Goal: Task Accomplishment & Management: Manage account settings

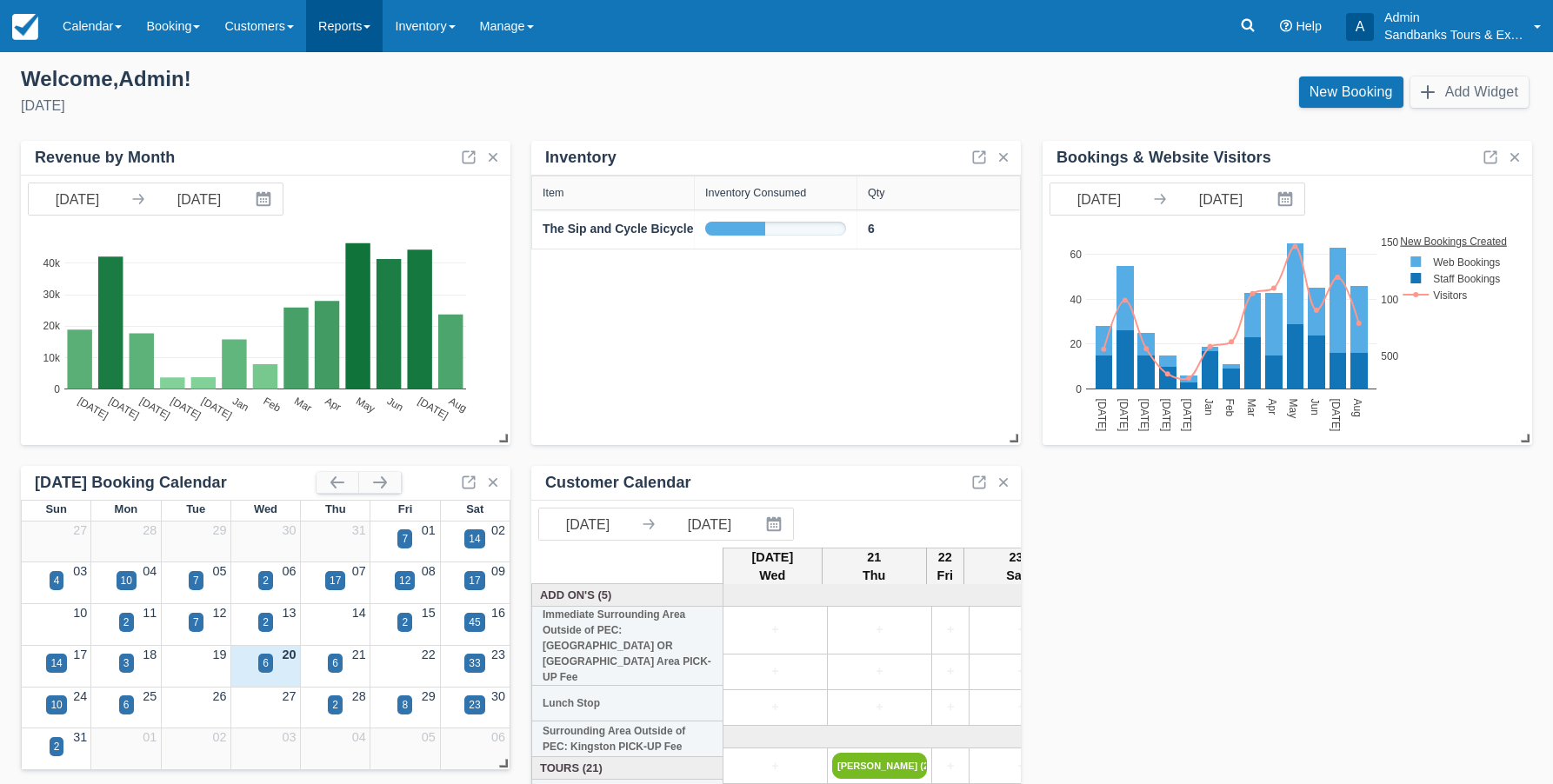
click at [371, 28] on span at bounding box center [367, 27] width 7 height 4
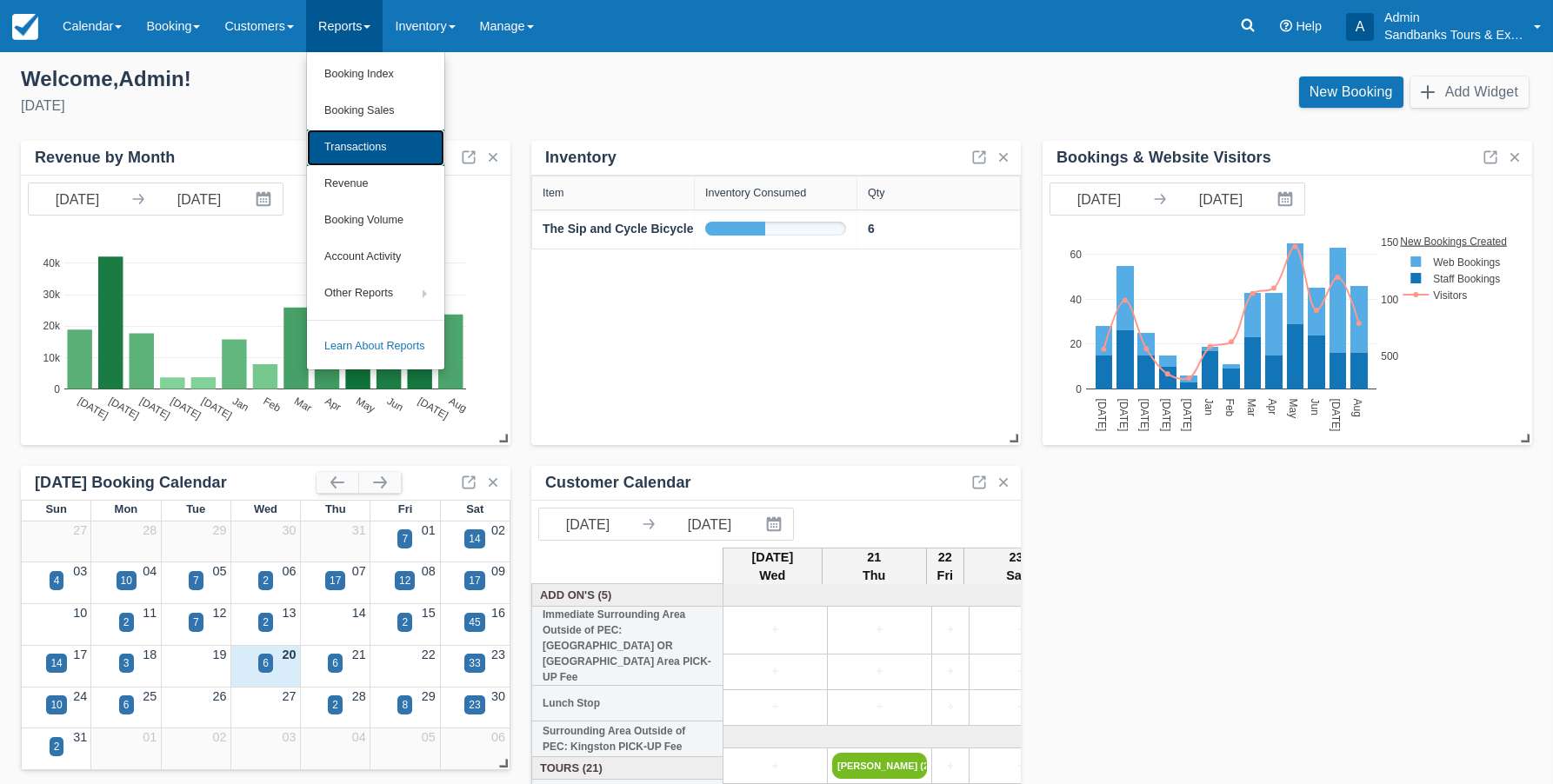
click at [375, 156] on link "Transactions" at bounding box center [376, 147] width 137 height 37
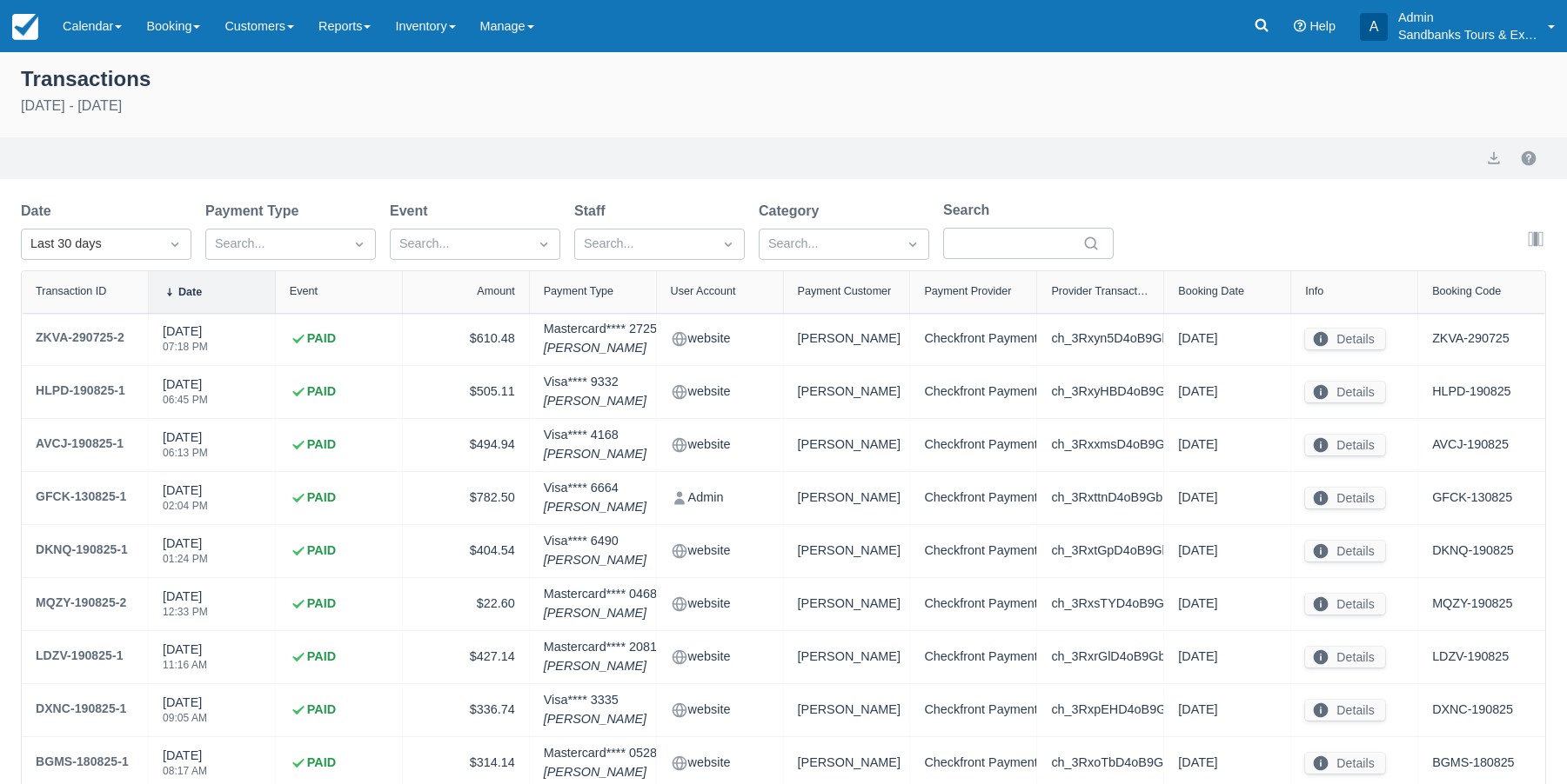
select select "10"
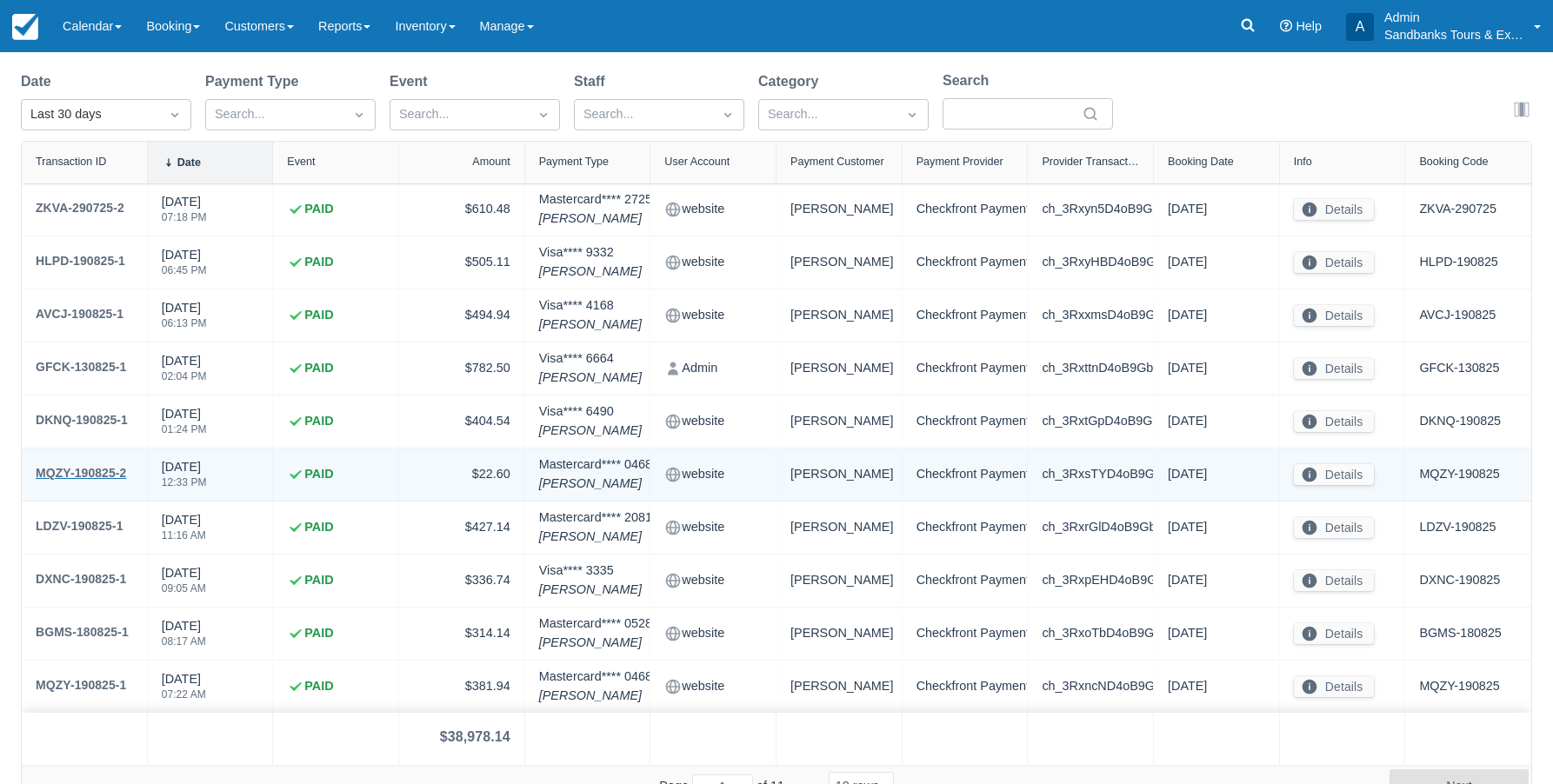
scroll to position [153, 0]
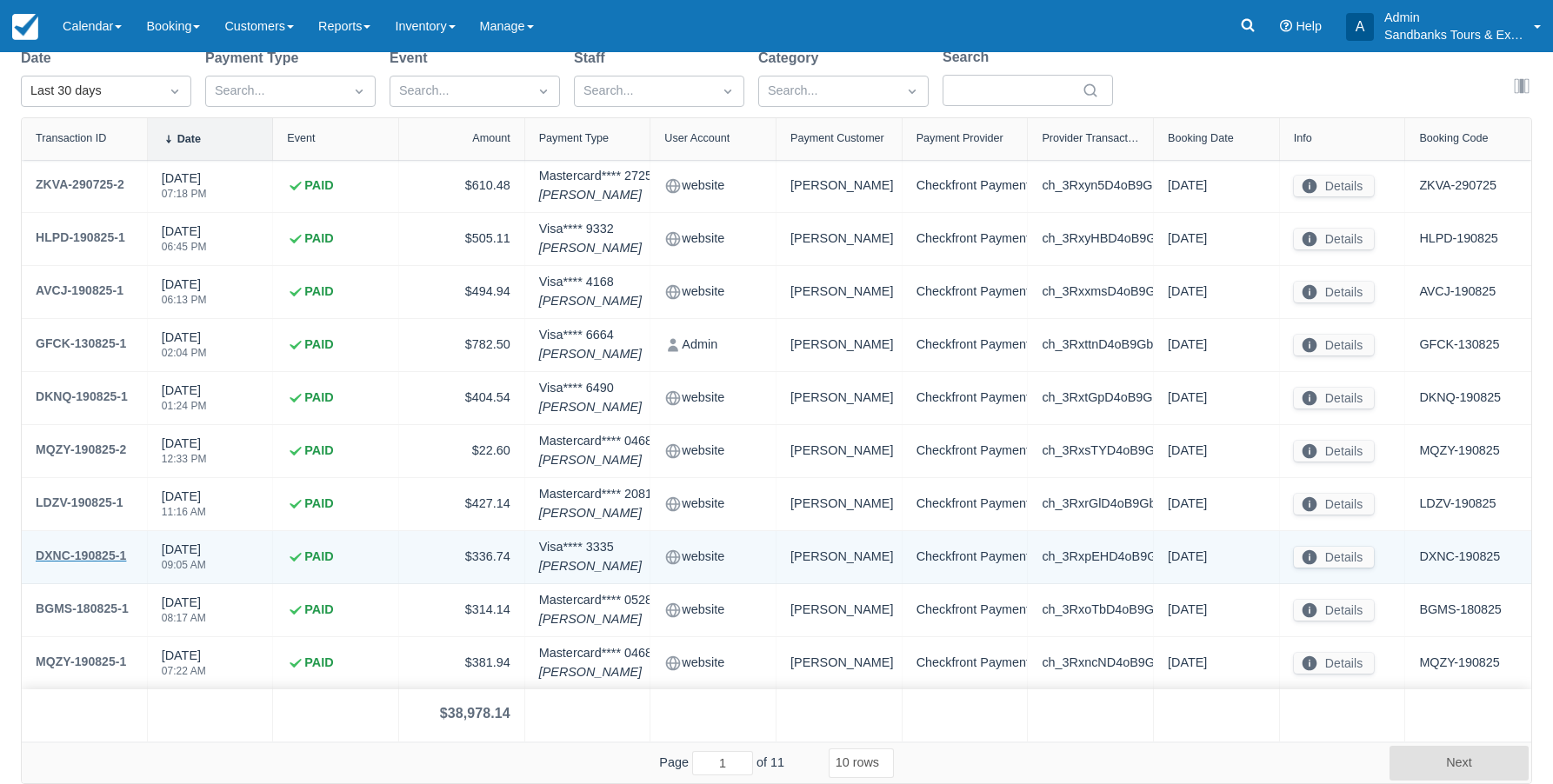
click at [95, 553] on div "DXNC-190825-1" at bounding box center [80, 555] width 90 height 20
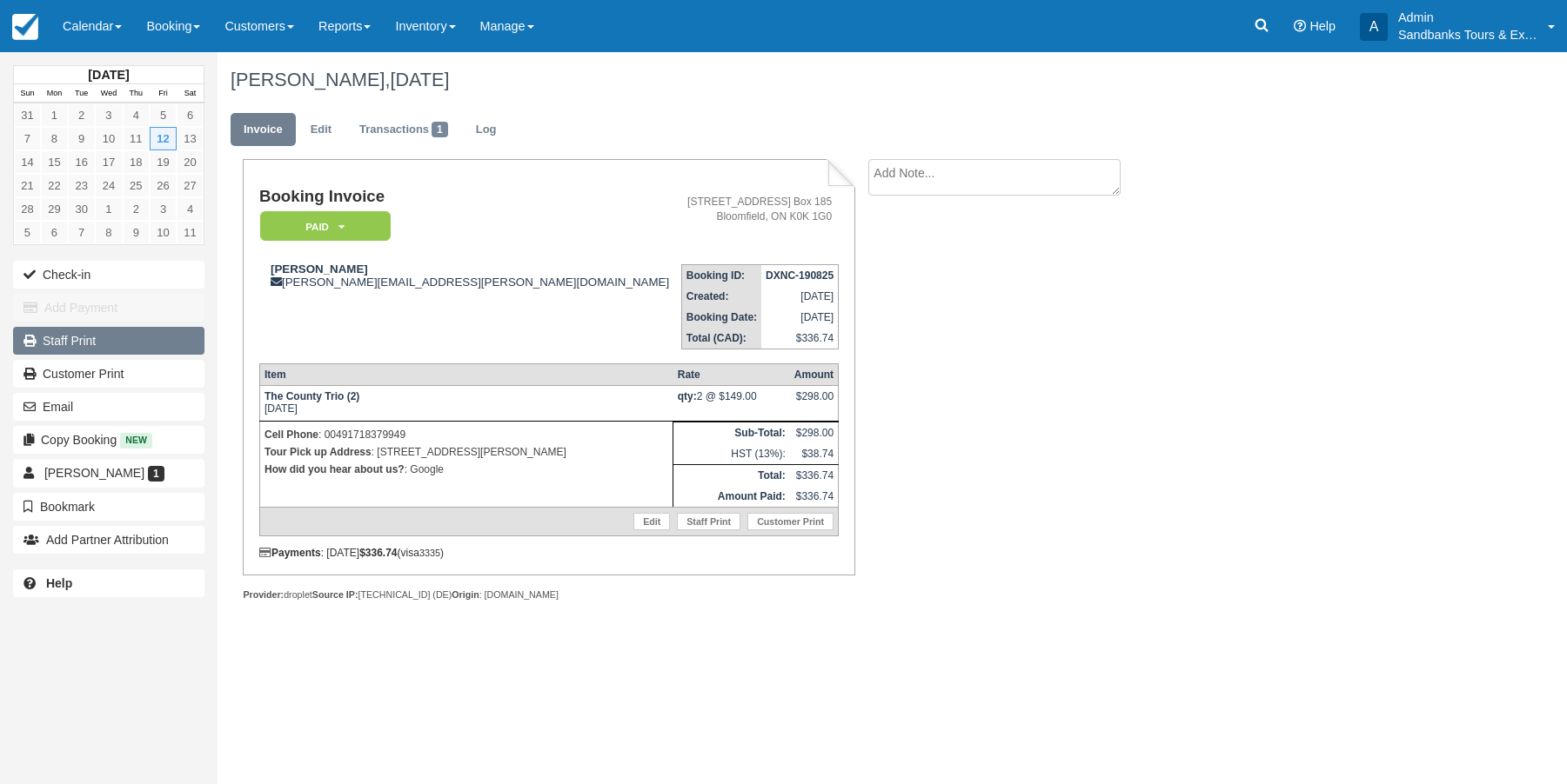
click at [77, 343] on link "Staff Print" at bounding box center [109, 340] width 192 height 28
click at [376, 26] on link "Reports" at bounding box center [345, 26] width 77 height 53
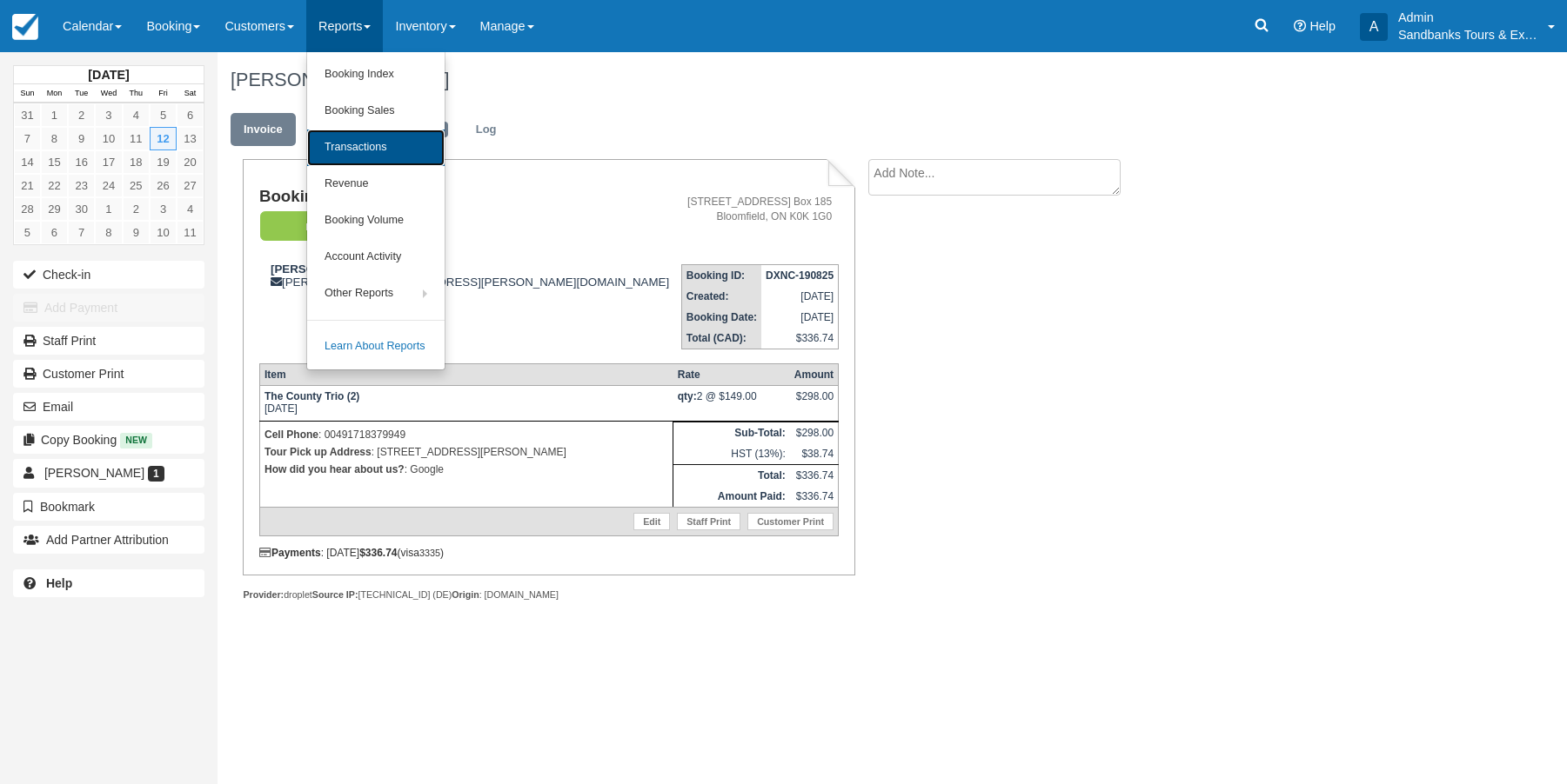
click at [383, 141] on link "Transactions" at bounding box center [376, 147] width 137 height 37
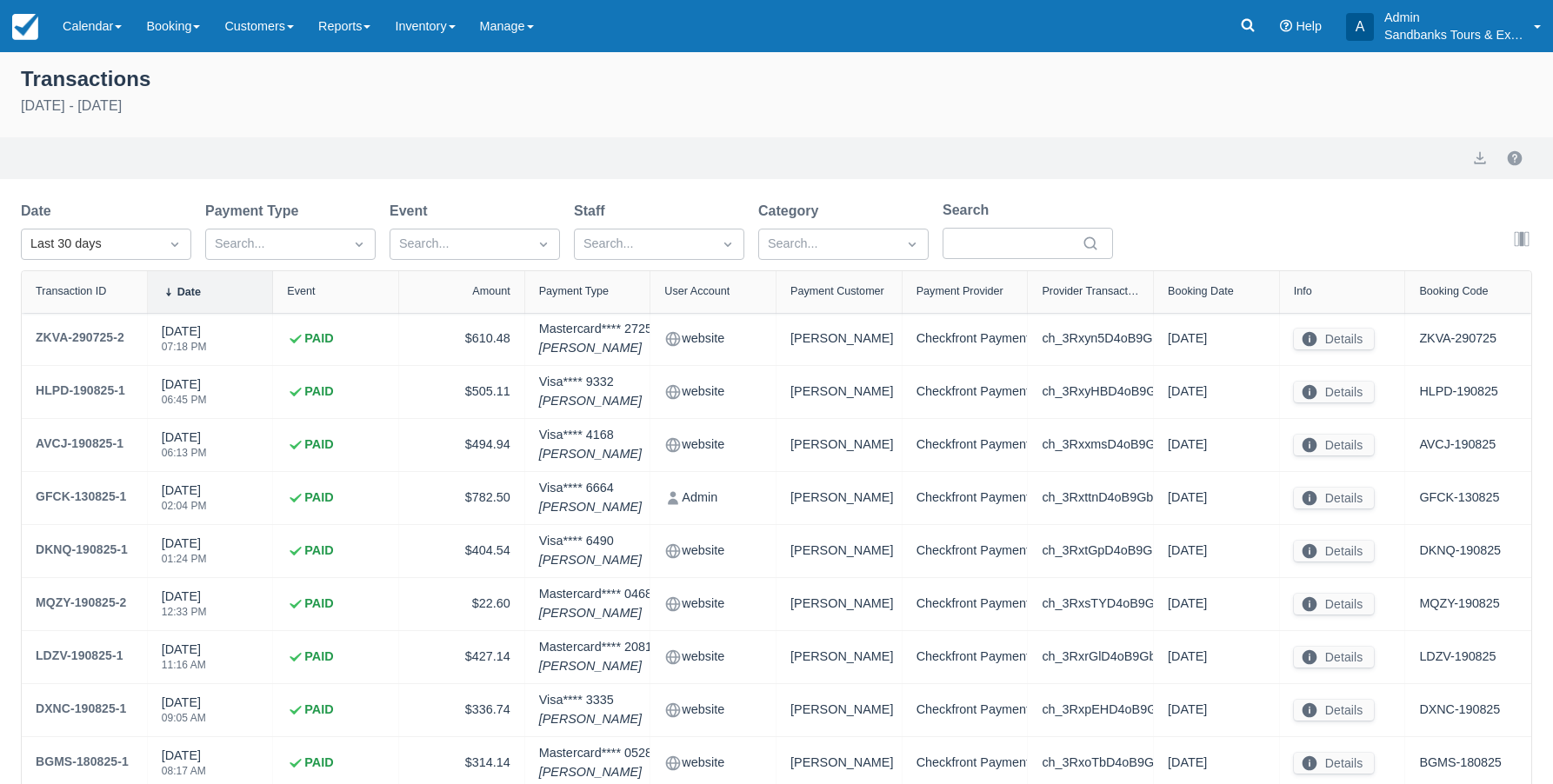
select select "10"
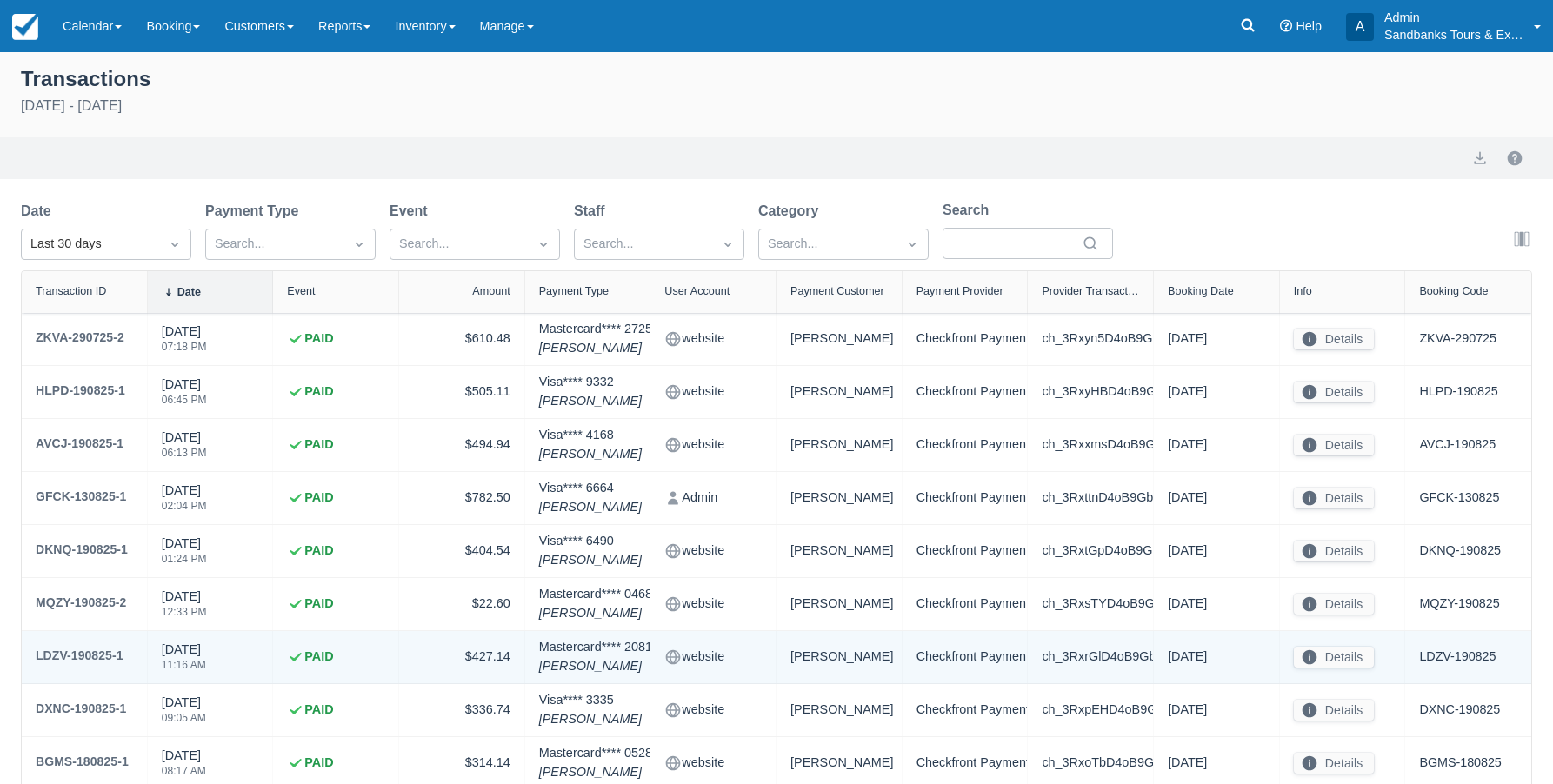
click at [91, 659] on div "LDZV-190825-1" at bounding box center [79, 655] width 88 height 20
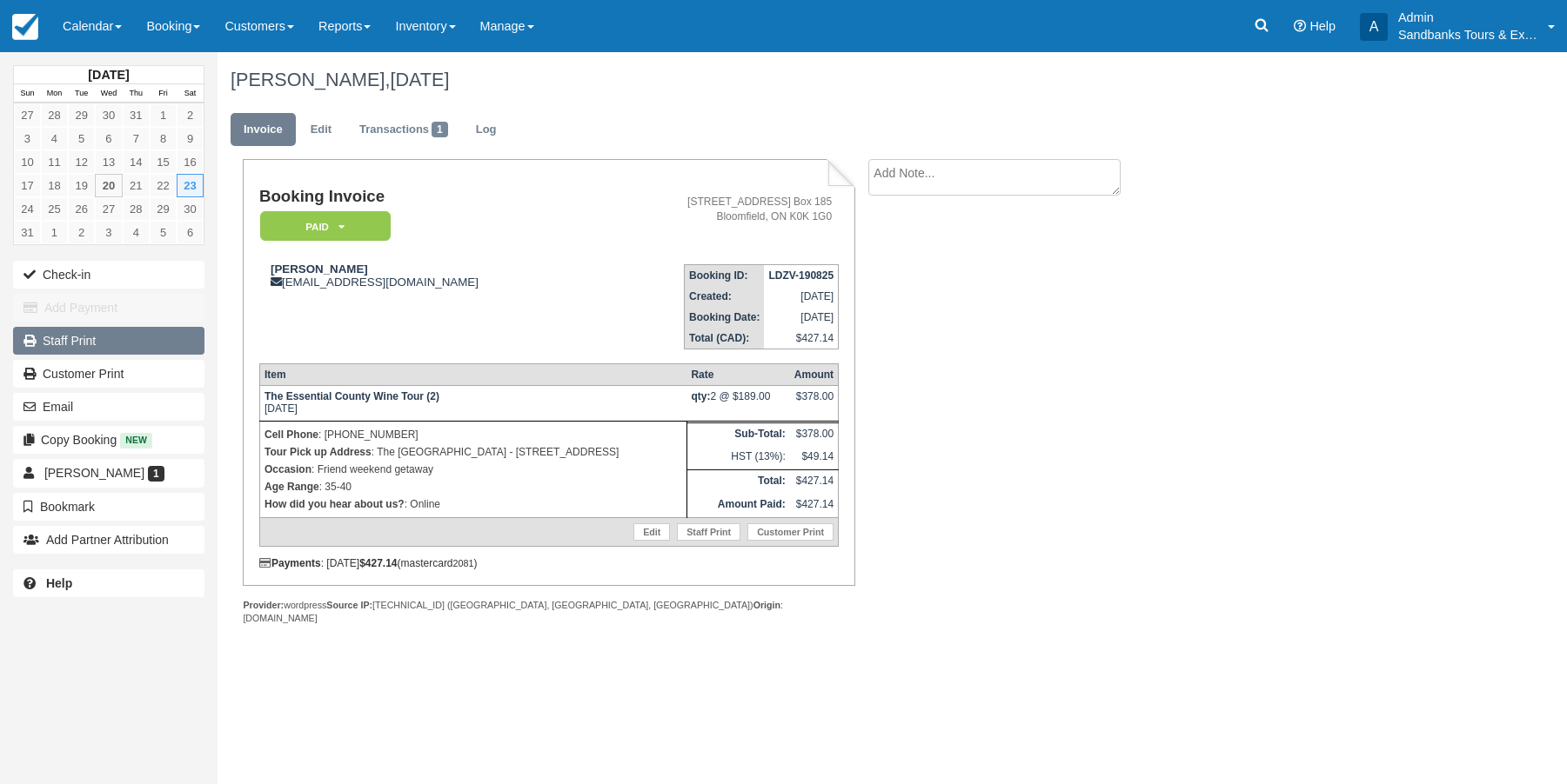
click at [88, 338] on link "Staff Print" at bounding box center [109, 340] width 192 height 28
click at [375, 27] on link "Reports" at bounding box center [345, 26] width 77 height 53
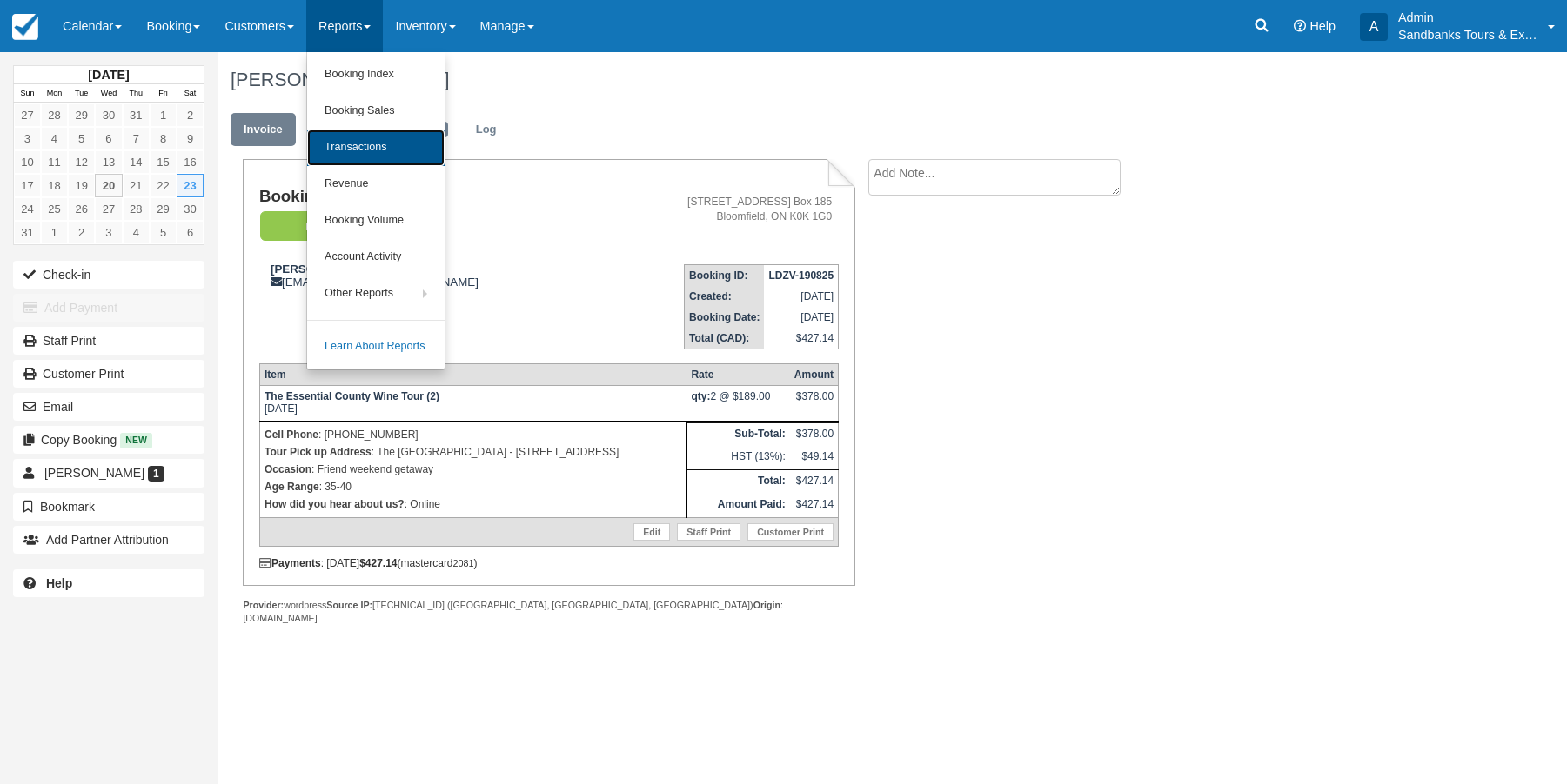
click at [383, 140] on link "Transactions" at bounding box center [376, 147] width 137 height 37
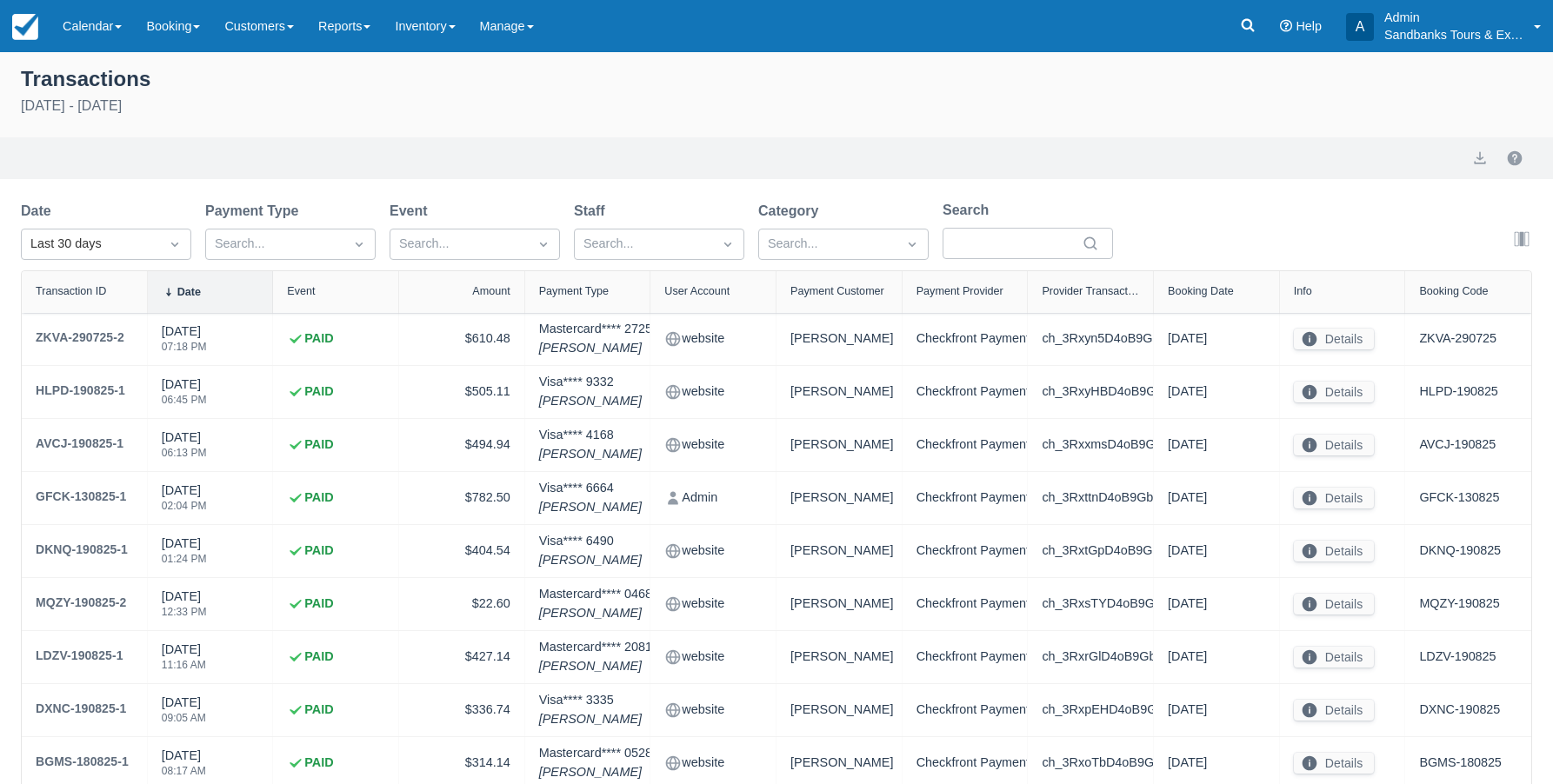
select select "10"
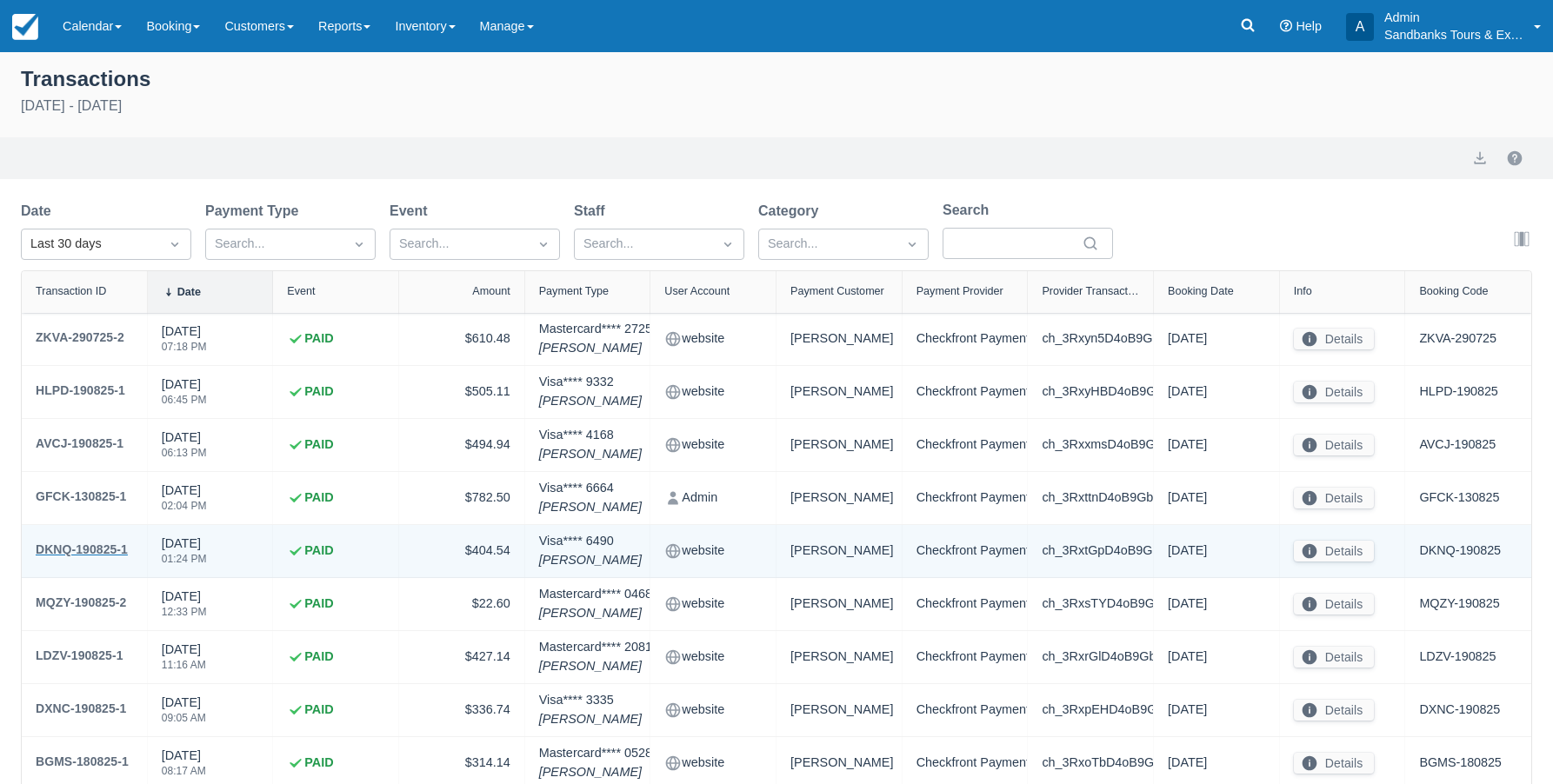
click at [78, 551] on div "DKNQ-190825-1" at bounding box center [81, 549] width 92 height 20
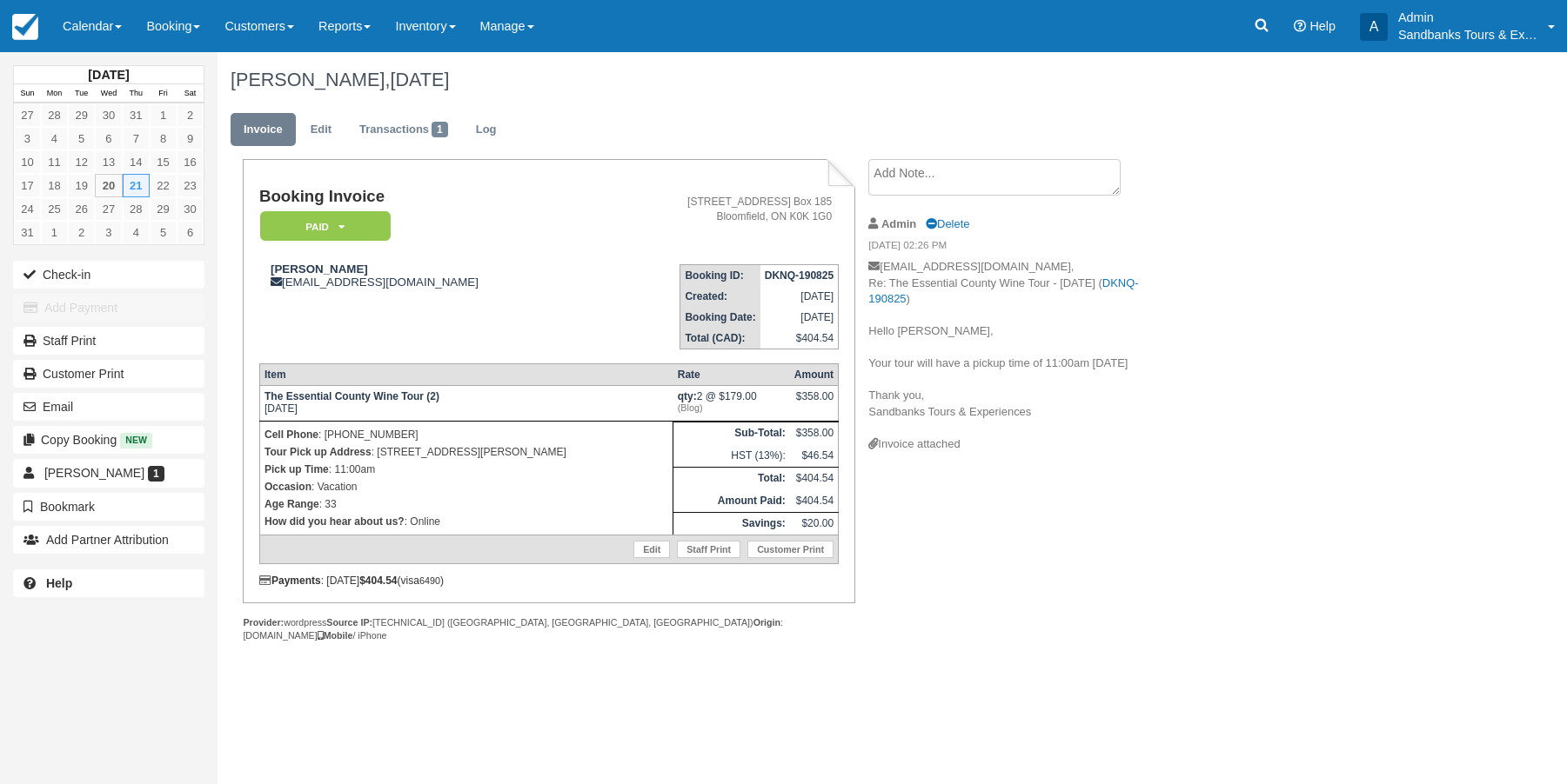
click at [1546, 101] on div "[DATE] Sun Mon Tue Wed Thu Fri Sat 27 28 29 30 31 1 2 3 4 5 6 7 8 9 10 11 12 13…" at bounding box center [784, 419] width 1567 height 732
click at [70, 342] on link "Staff Print" at bounding box center [109, 340] width 192 height 28
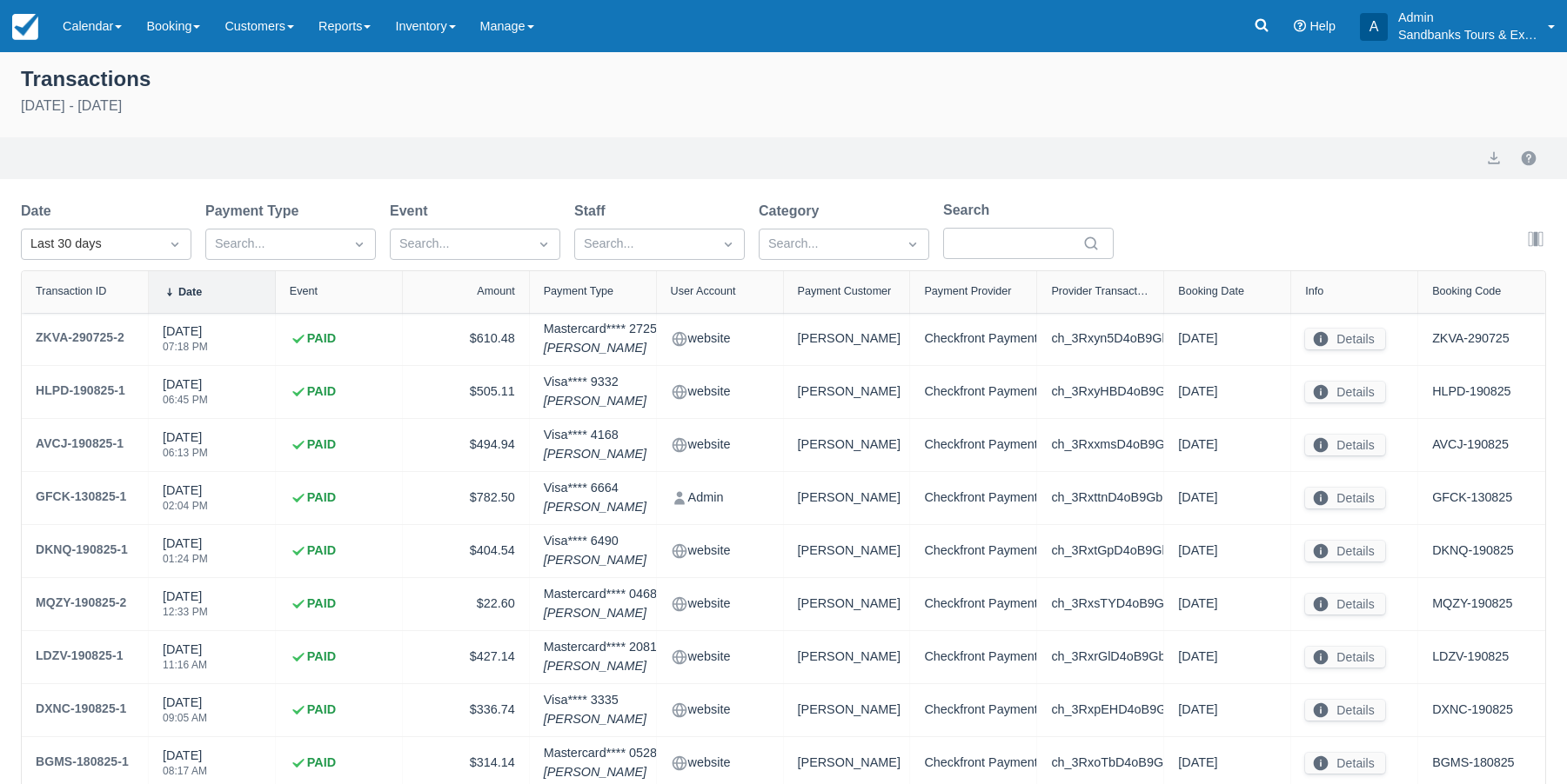
select select "10"
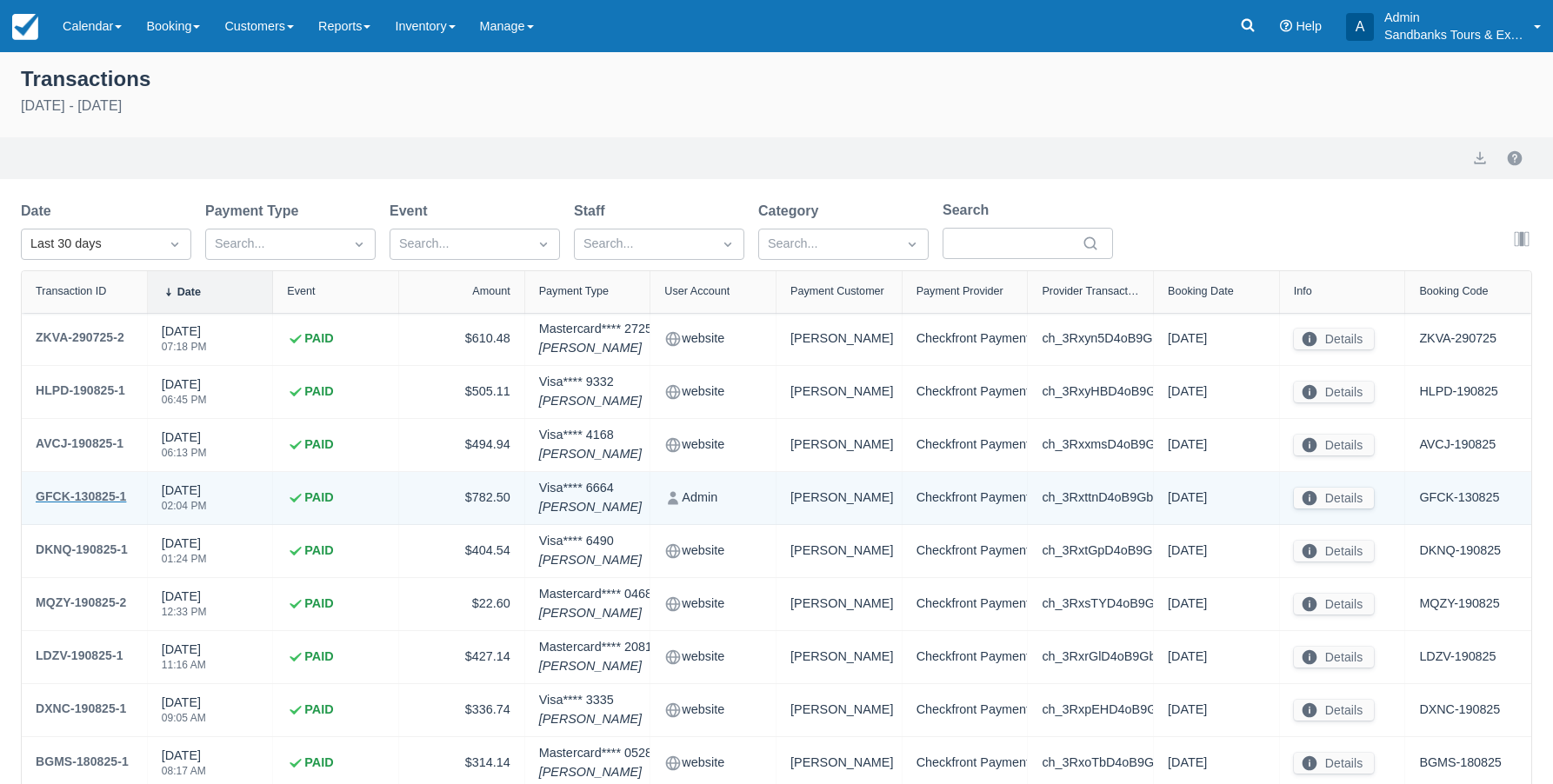
click at [94, 498] on div "GFCK-130825-1" at bounding box center [80, 496] width 90 height 20
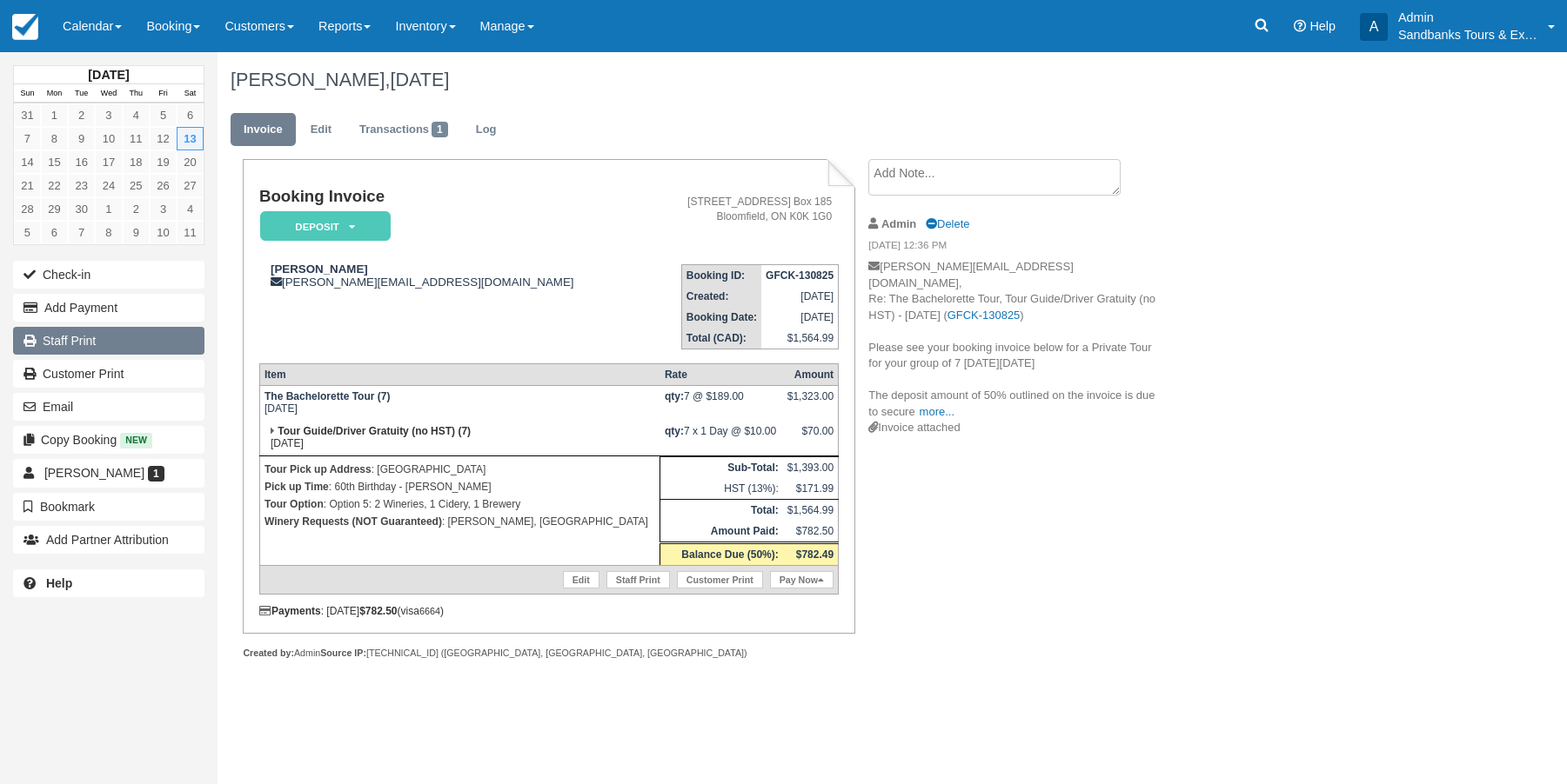
click at [89, 330] on link "Staff Print" at bounding box center [109, 340] width 192 height 28
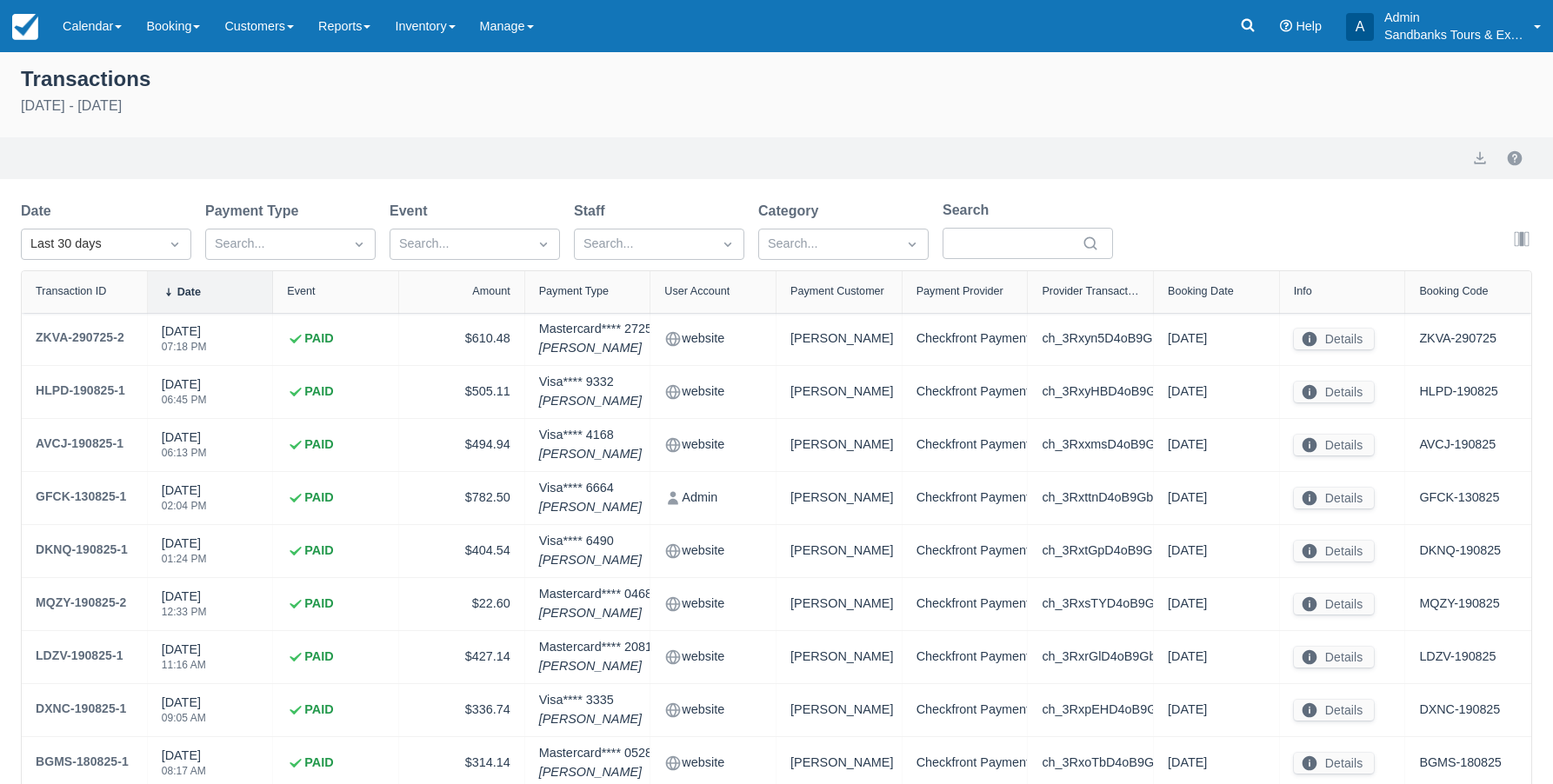
select select "10"
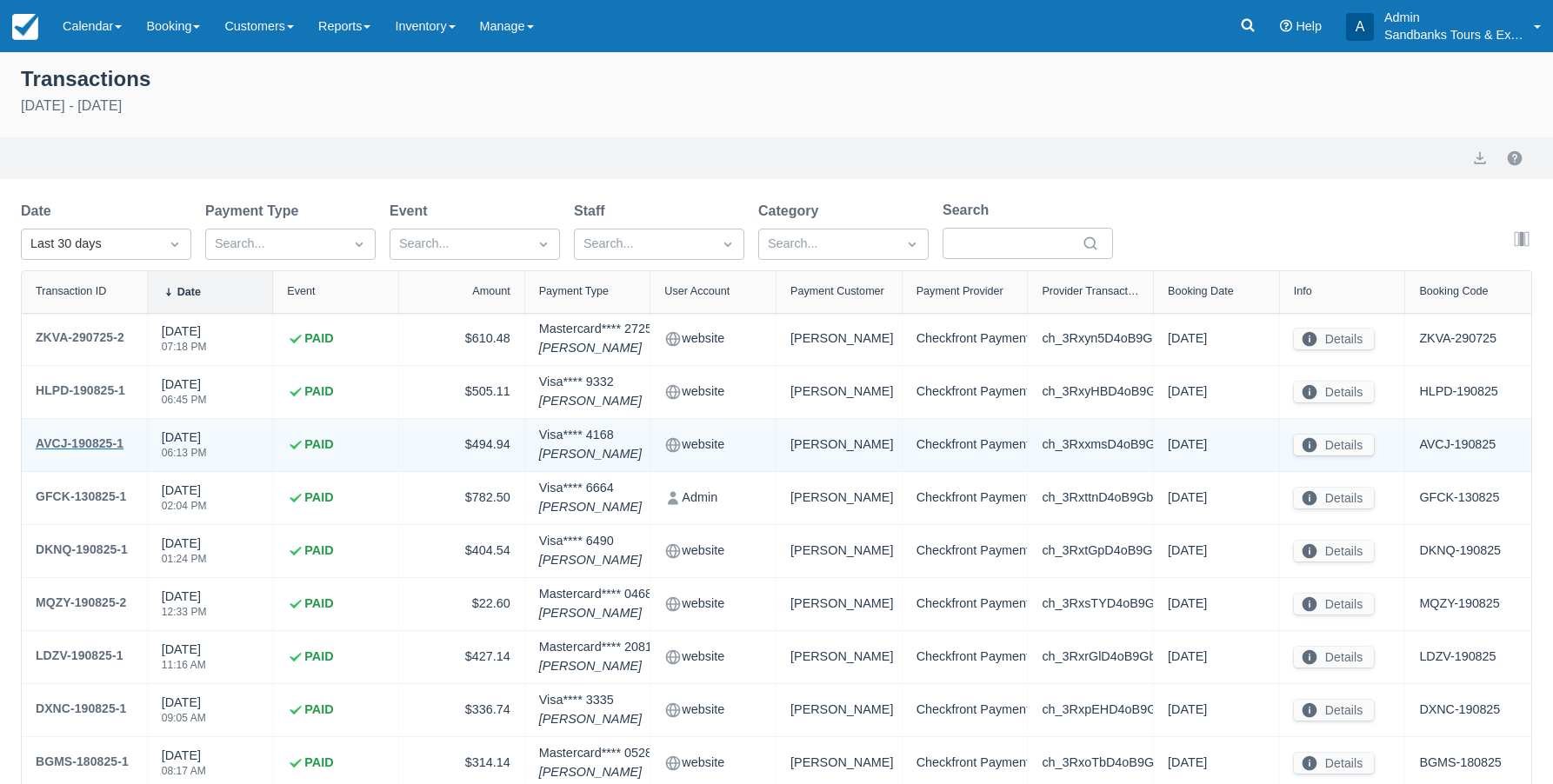
click at [83, 442] on div "AVCJ-190825-1" at bounding box center [79, 443] width 88 height 20
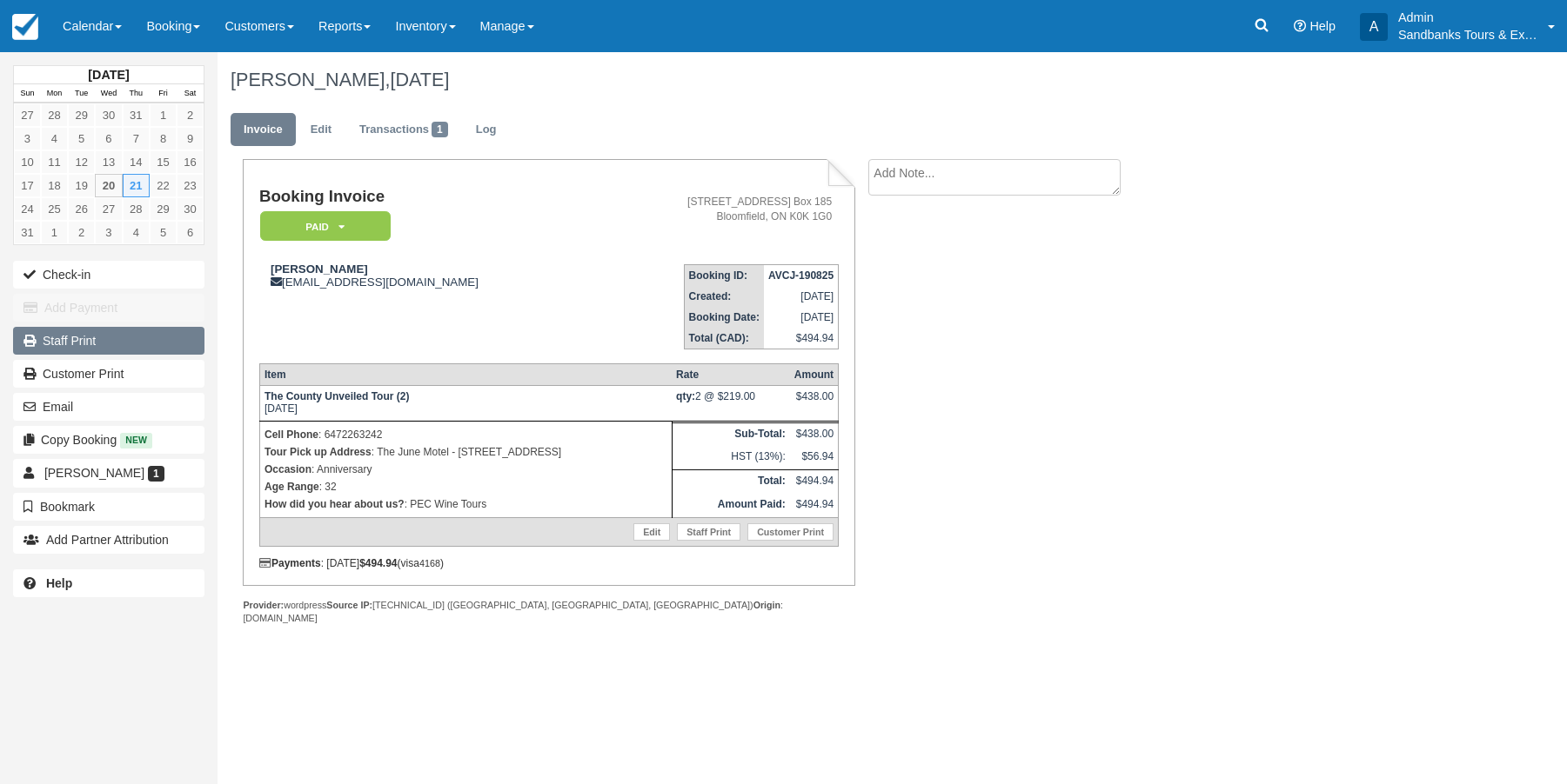
click at [116, 342] on link "Staff Print" at bounding box center [109, 340] width 192 height 28
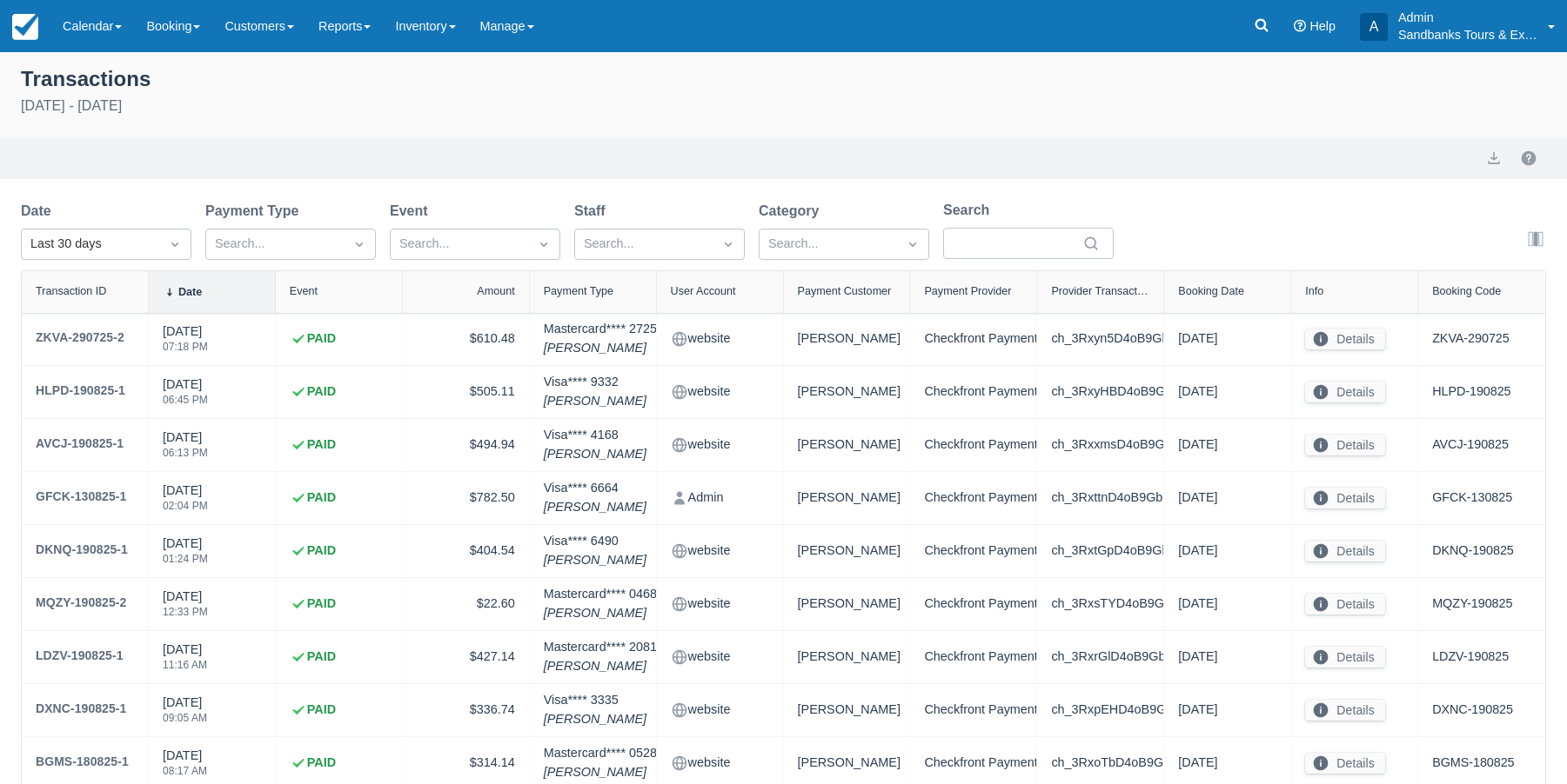
select select "10"
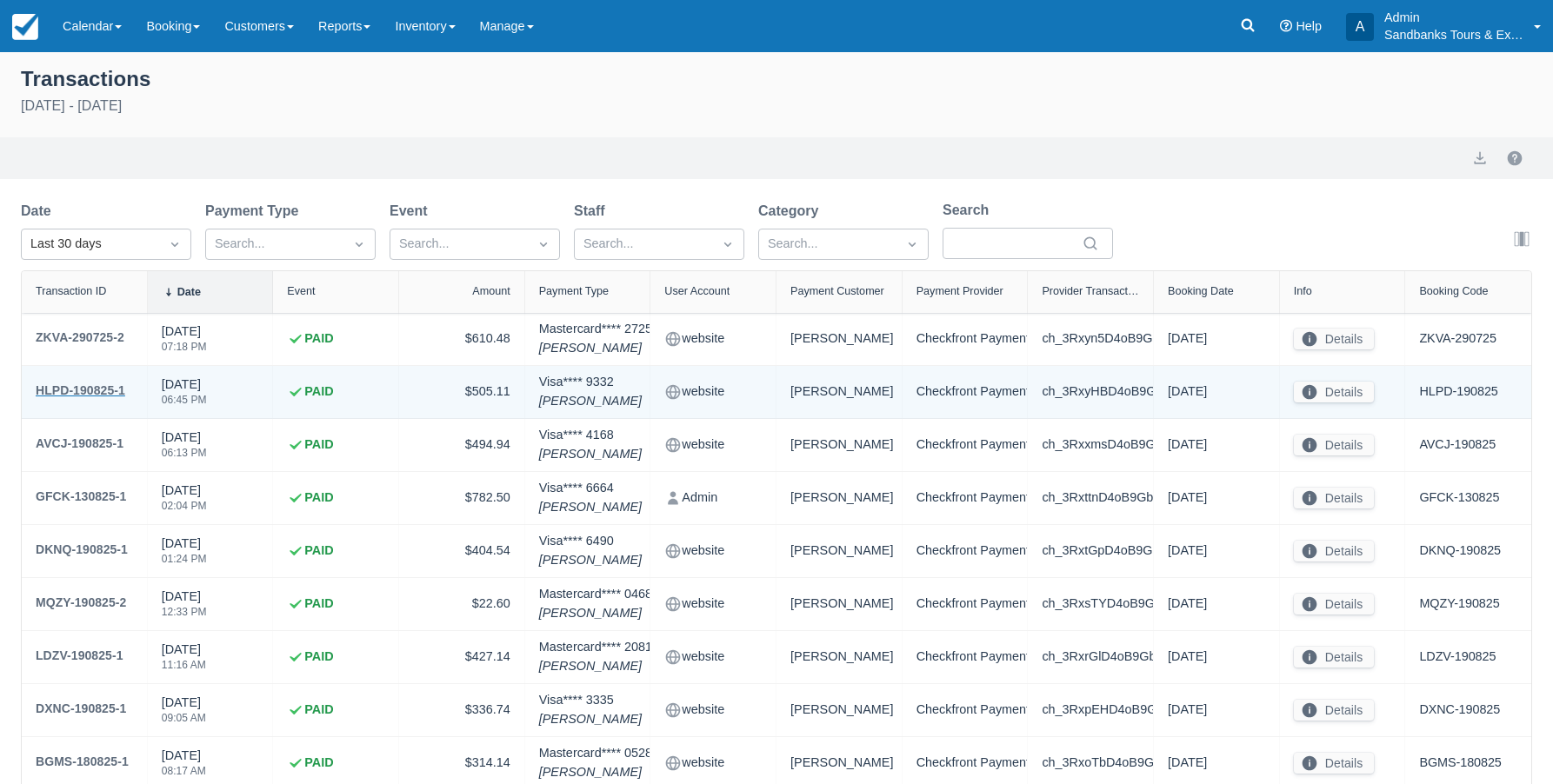
click at [80, 388] on div "HLPD-190825-1" at bounding box center [80, 389] width 90 height 20
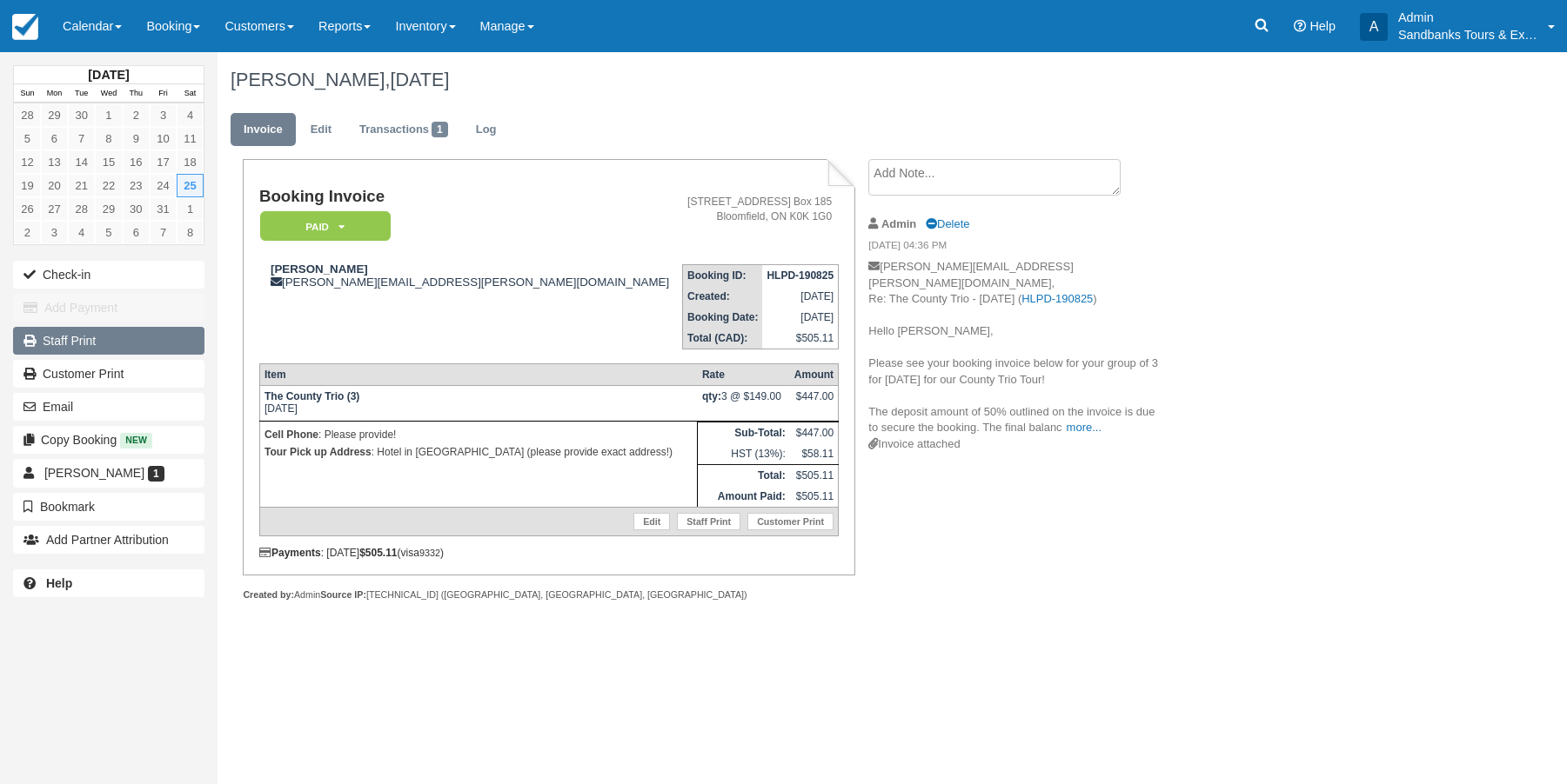
click at [53, 349] on link "Staff Print" at bounding box center [109, 340] width 192 height 28
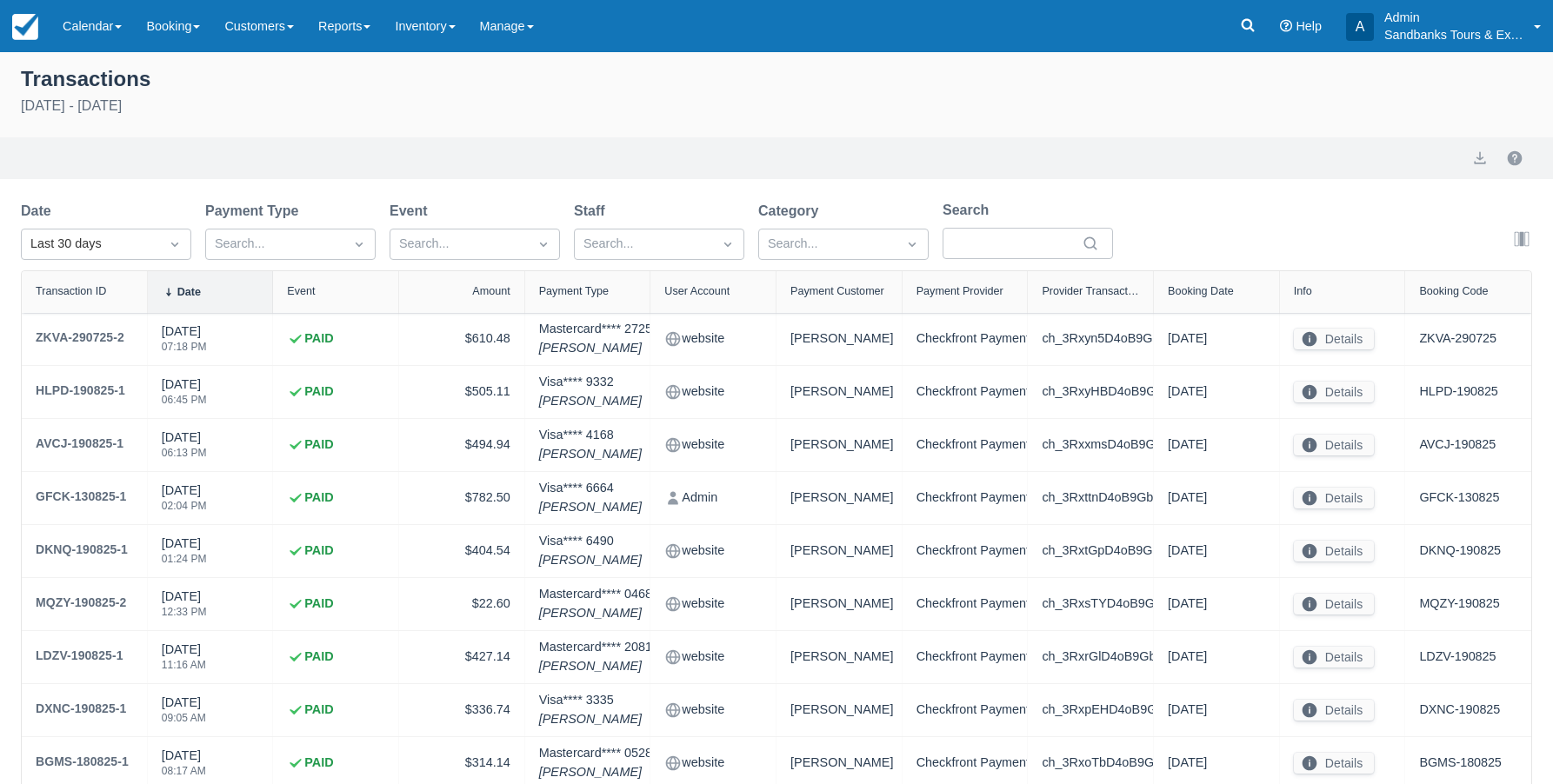
select select "10"
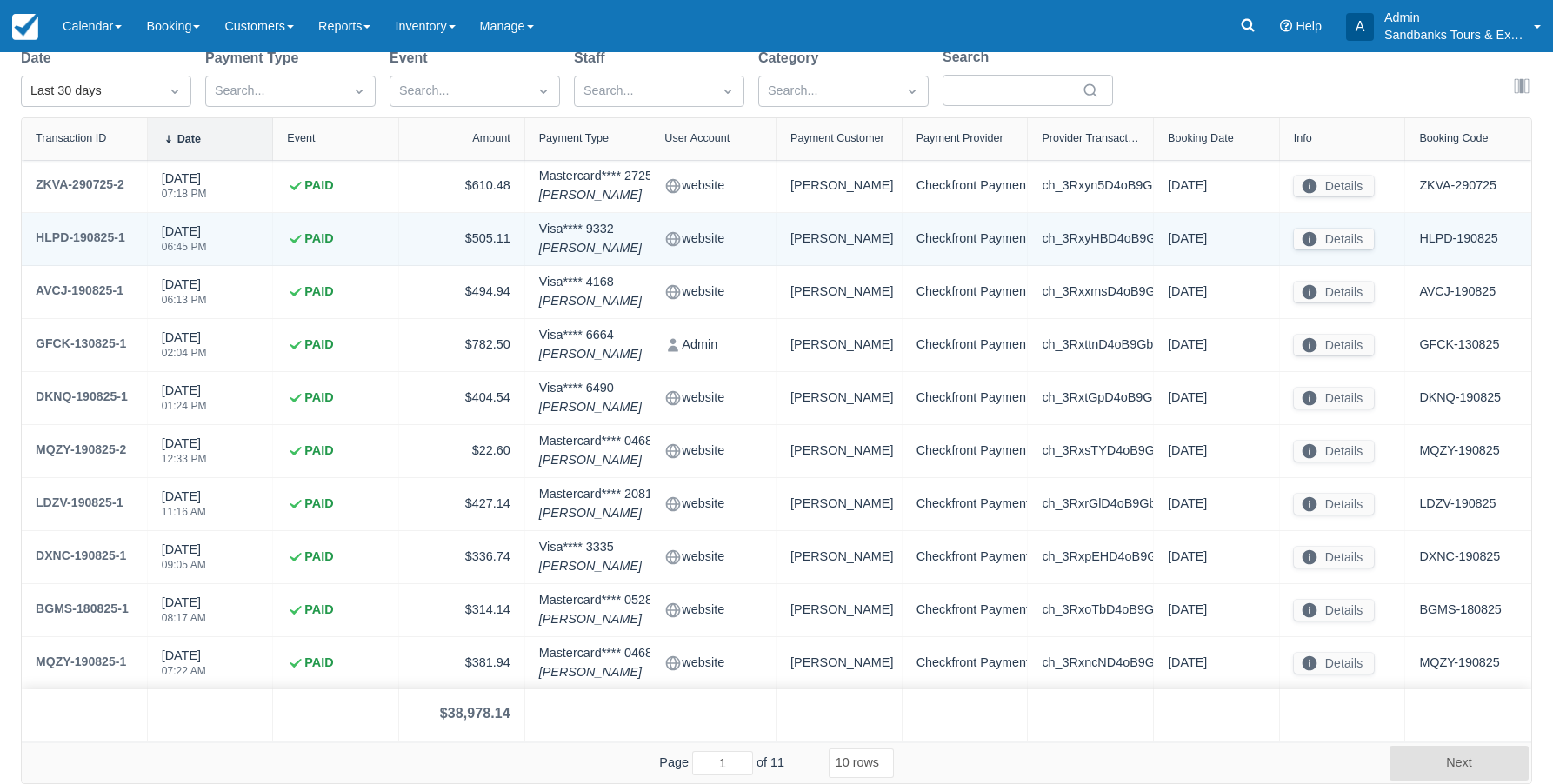
scroll to position [66, 0]
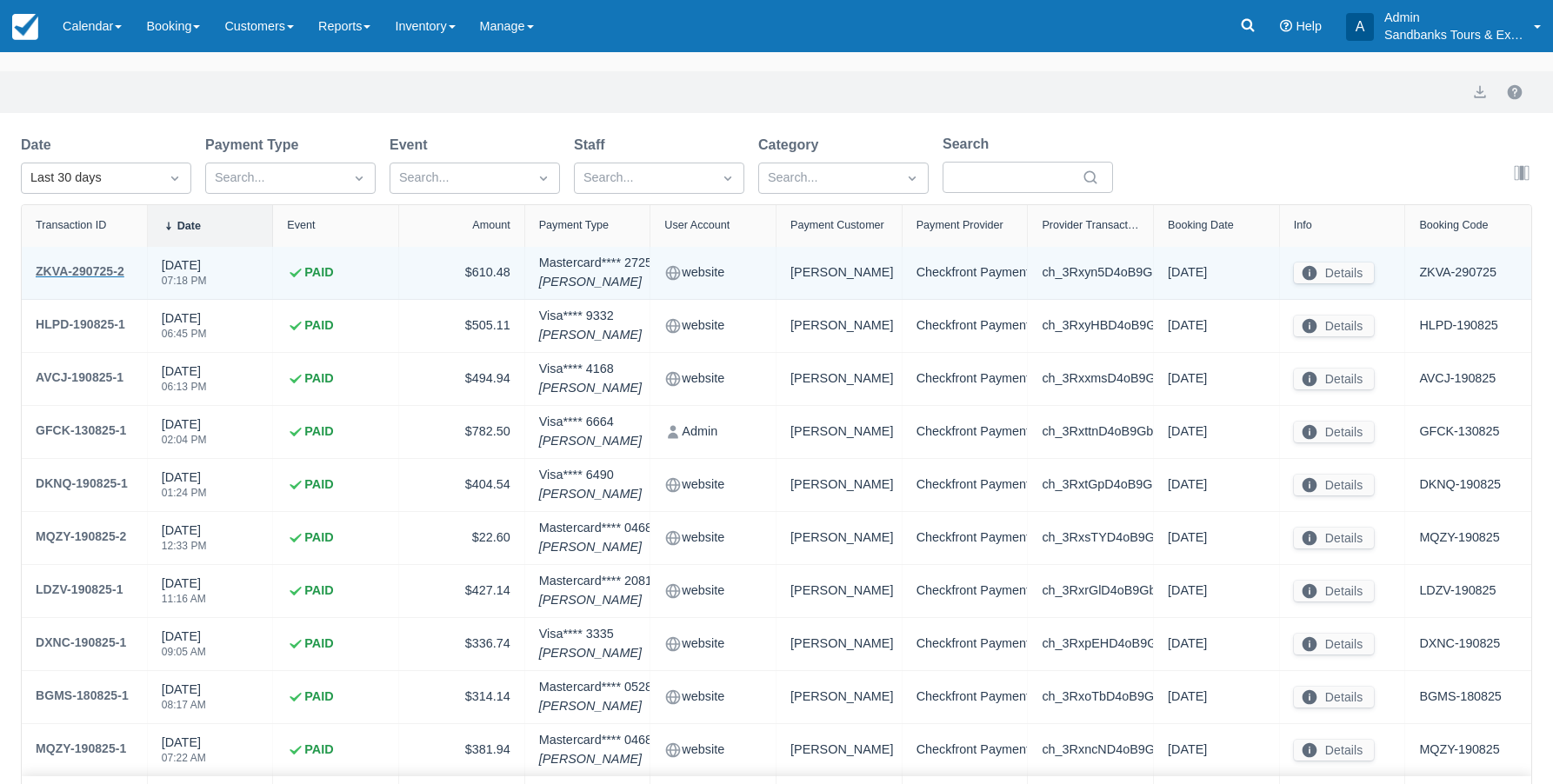
click at [90, 271] on div "ZKVA-290725-2" at bounding box center [80, 271] width 89 height 20
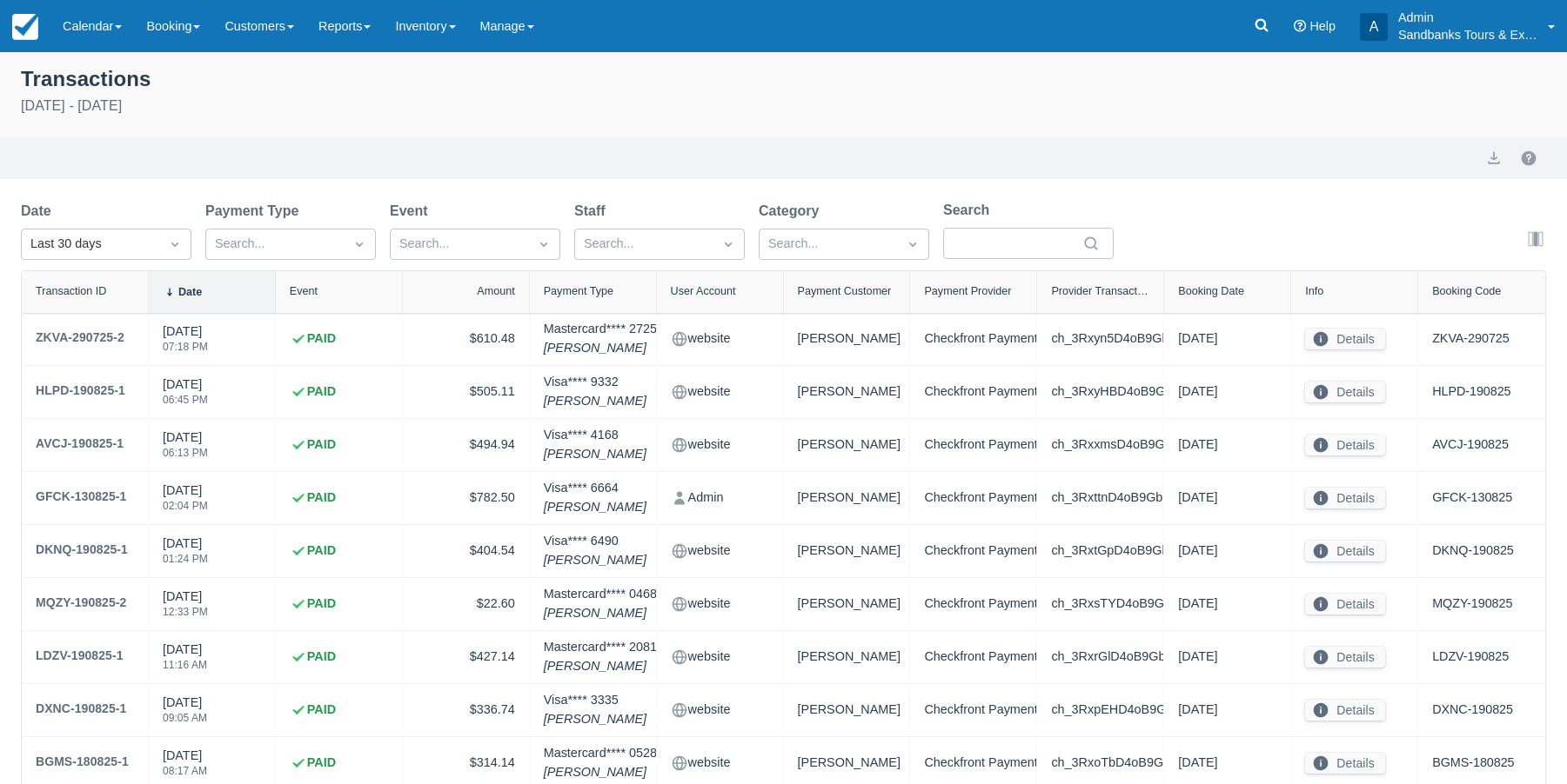
select select "10"
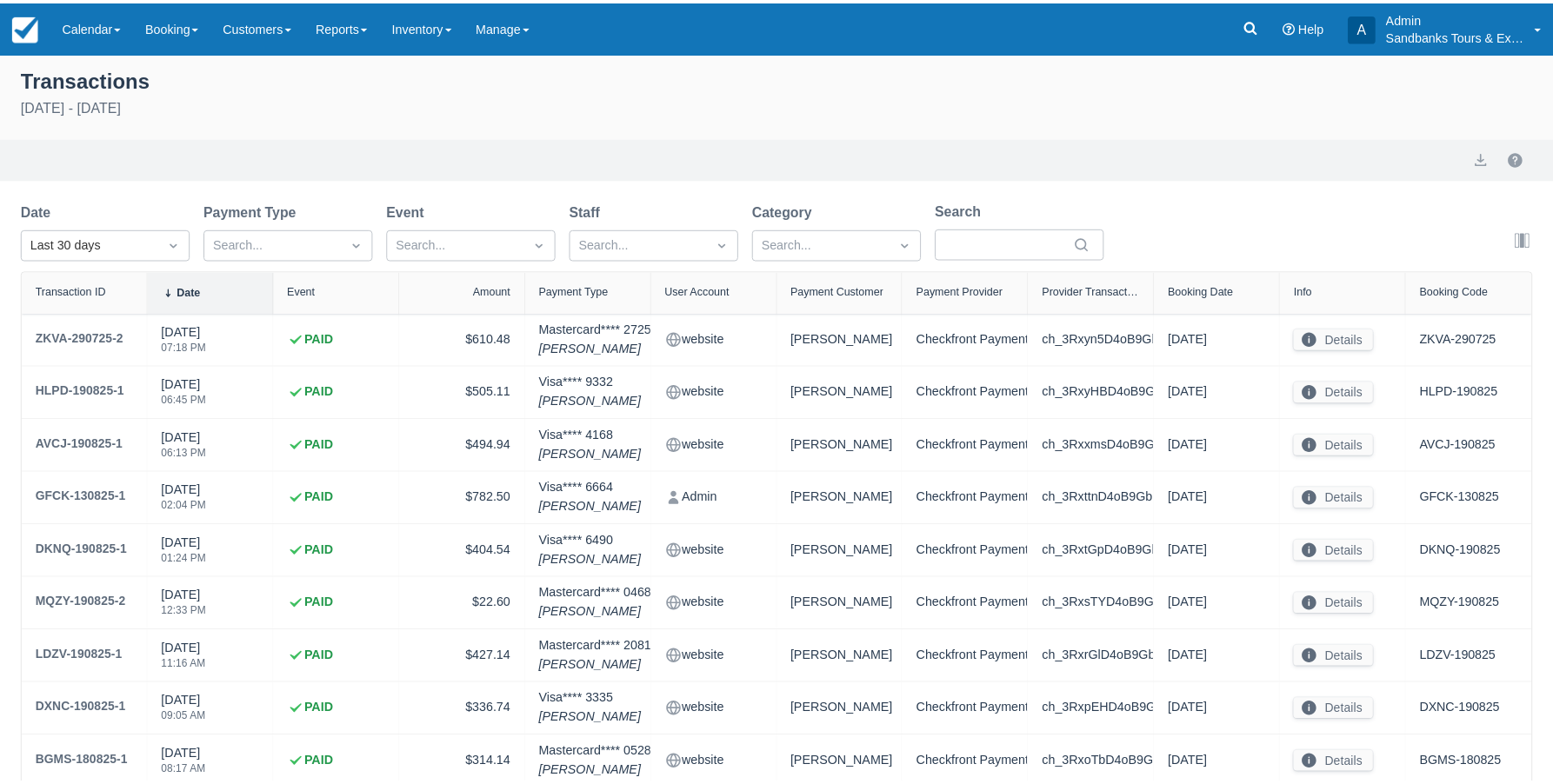
scroll to position [62, 0]
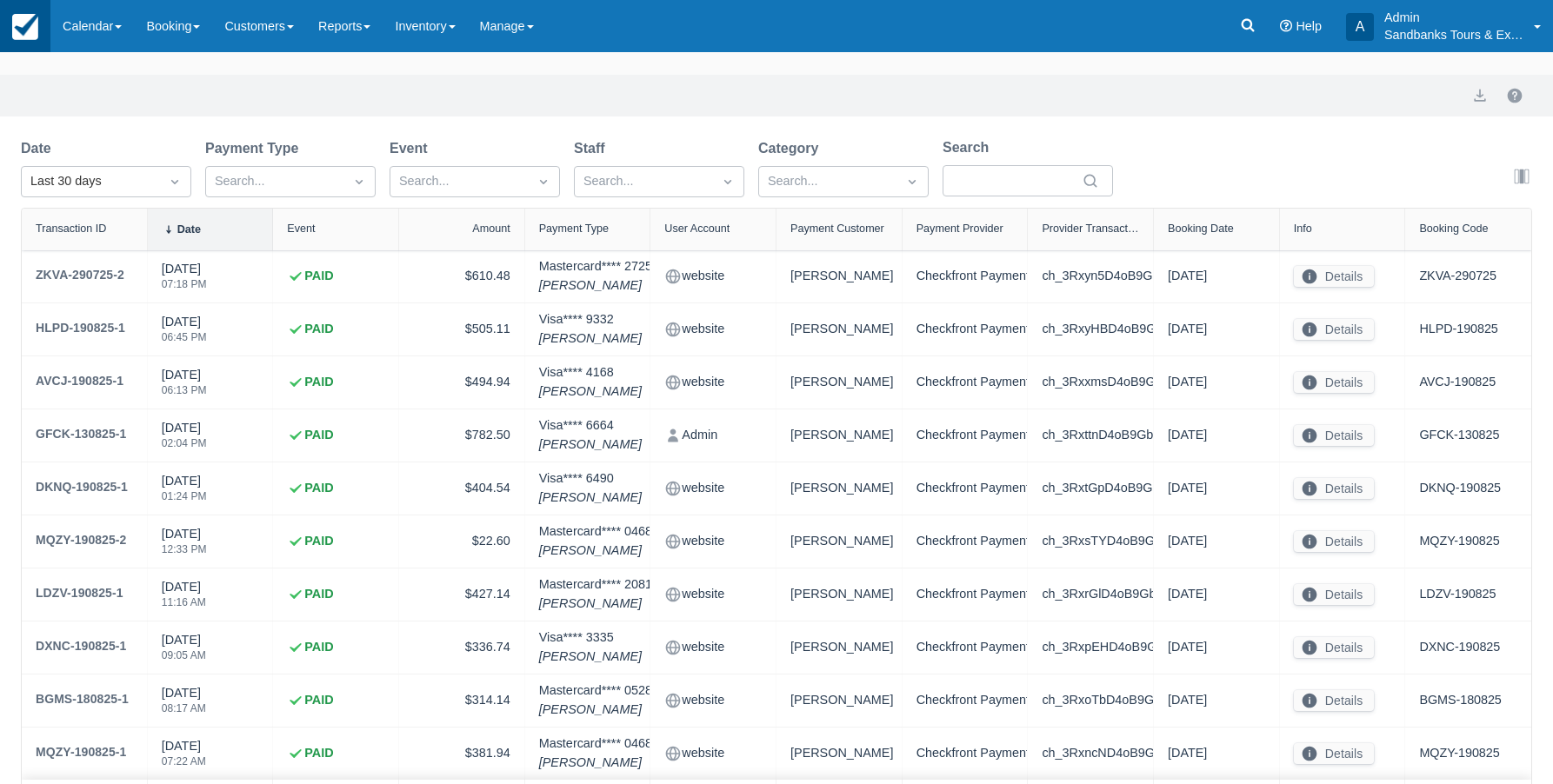
click at [35, 25] on img at bounding box center [25, 27] width 26 height 26
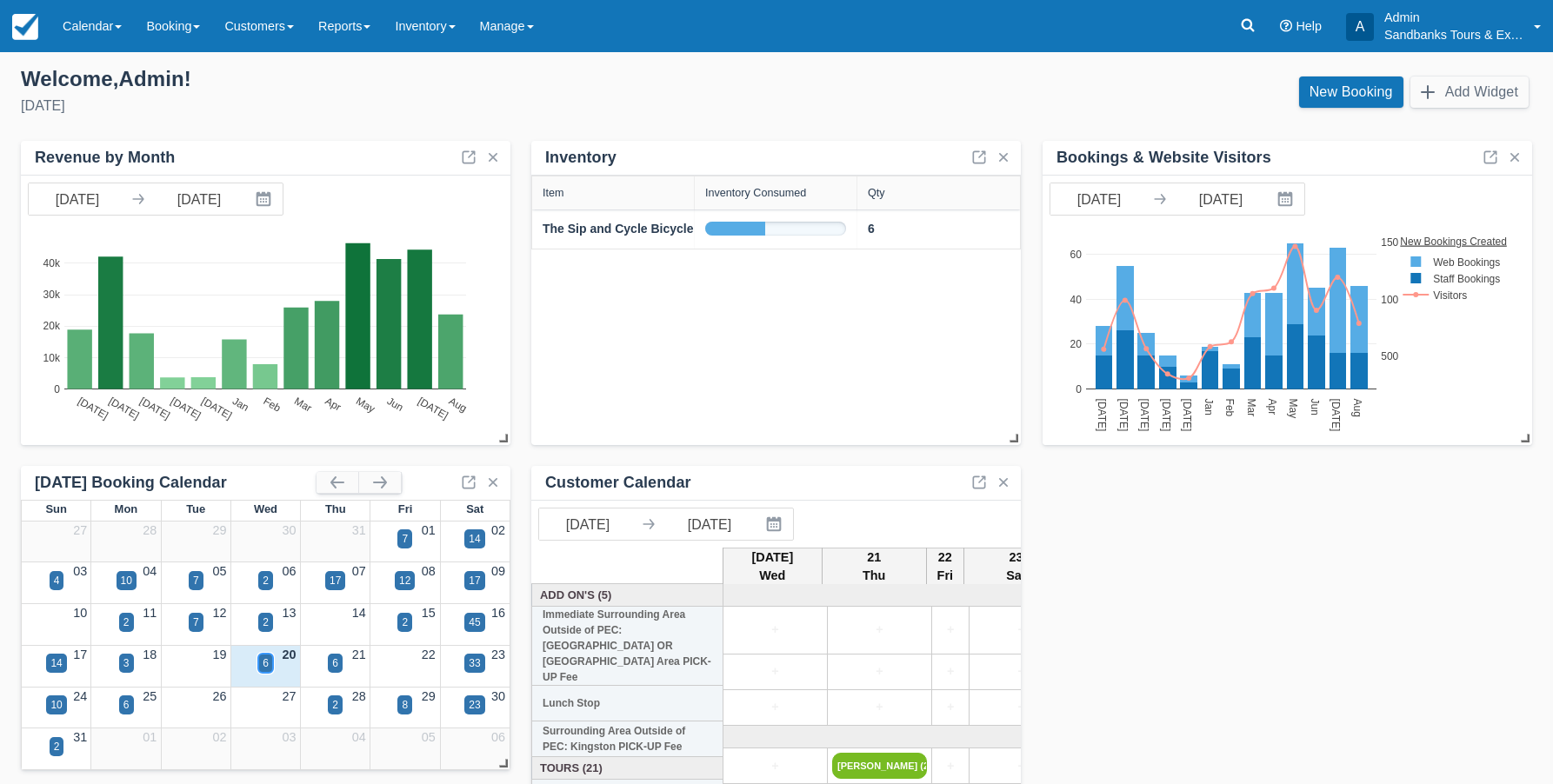
click at [268, 664] on div "6" at bounding box center [266, 664] width 6 height 16
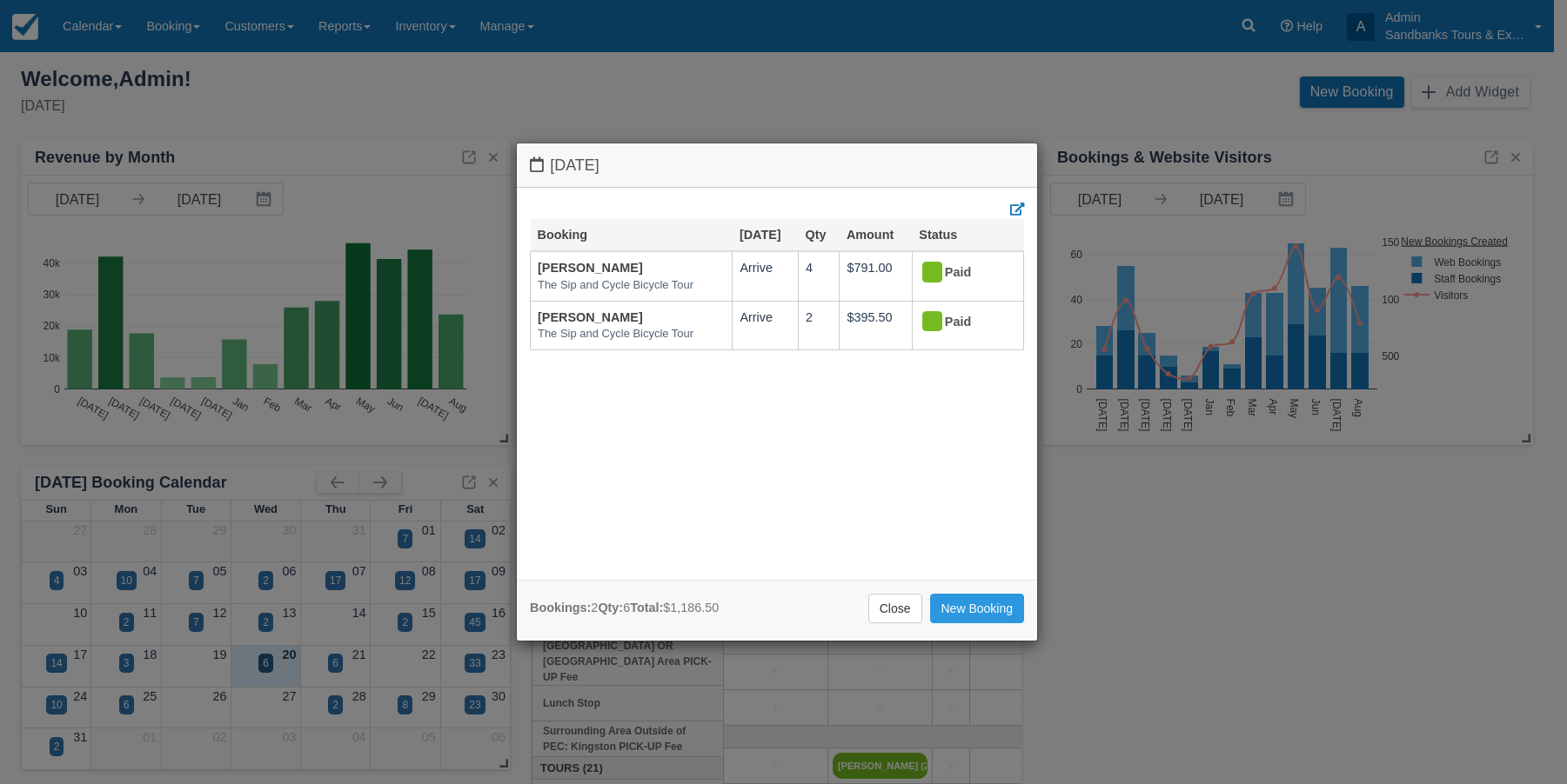
click at [335, 659] on div "[DATE] Booking [DATE] Qty Amount Status [PERSON_NAME] The Sip and Cycle Bicycle…" at bounding box center [784, 392] width 1567 height 784
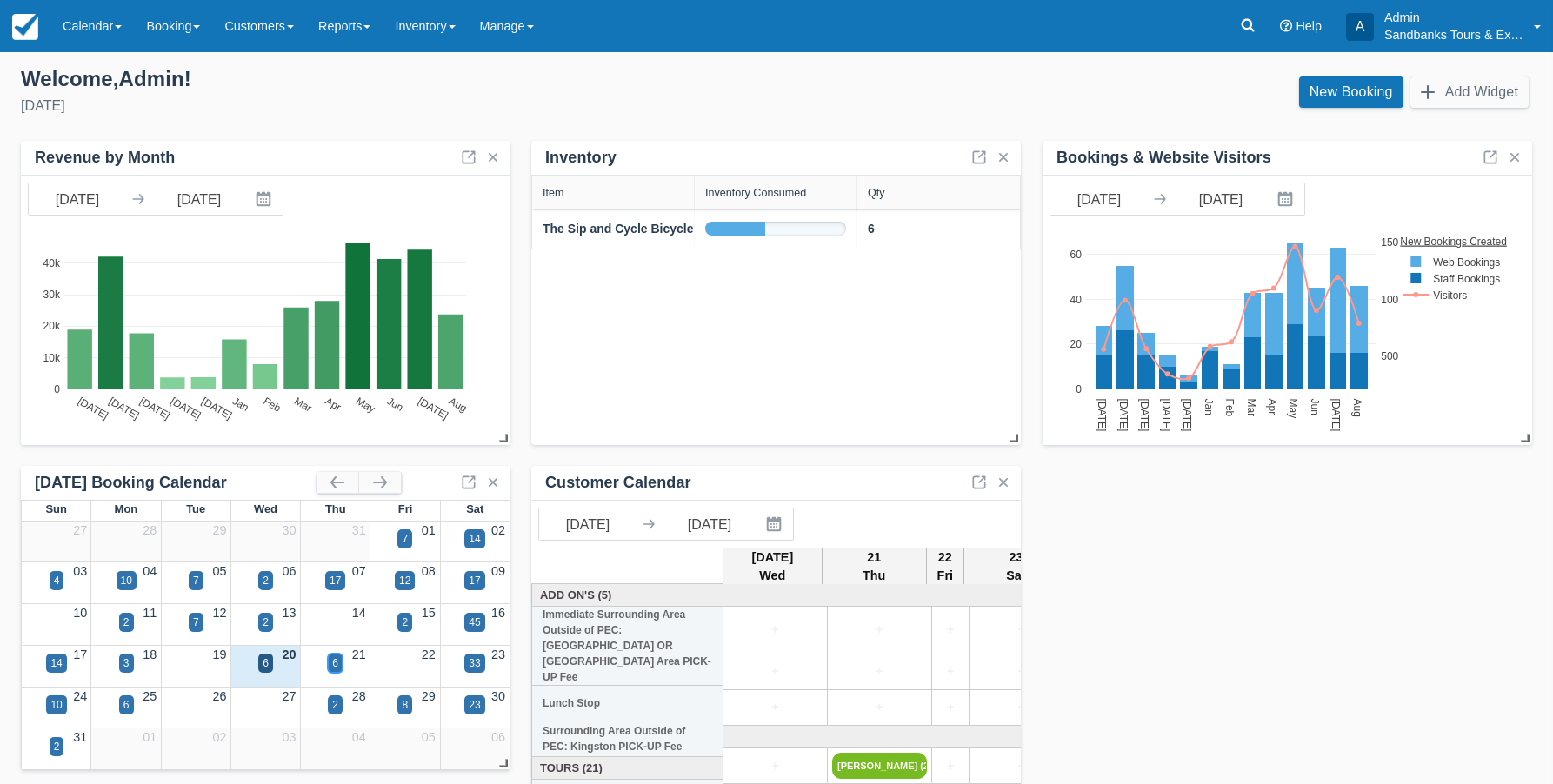
click at [335, 659] on div "6" at bounding box center [335, 664] width 6 height 16
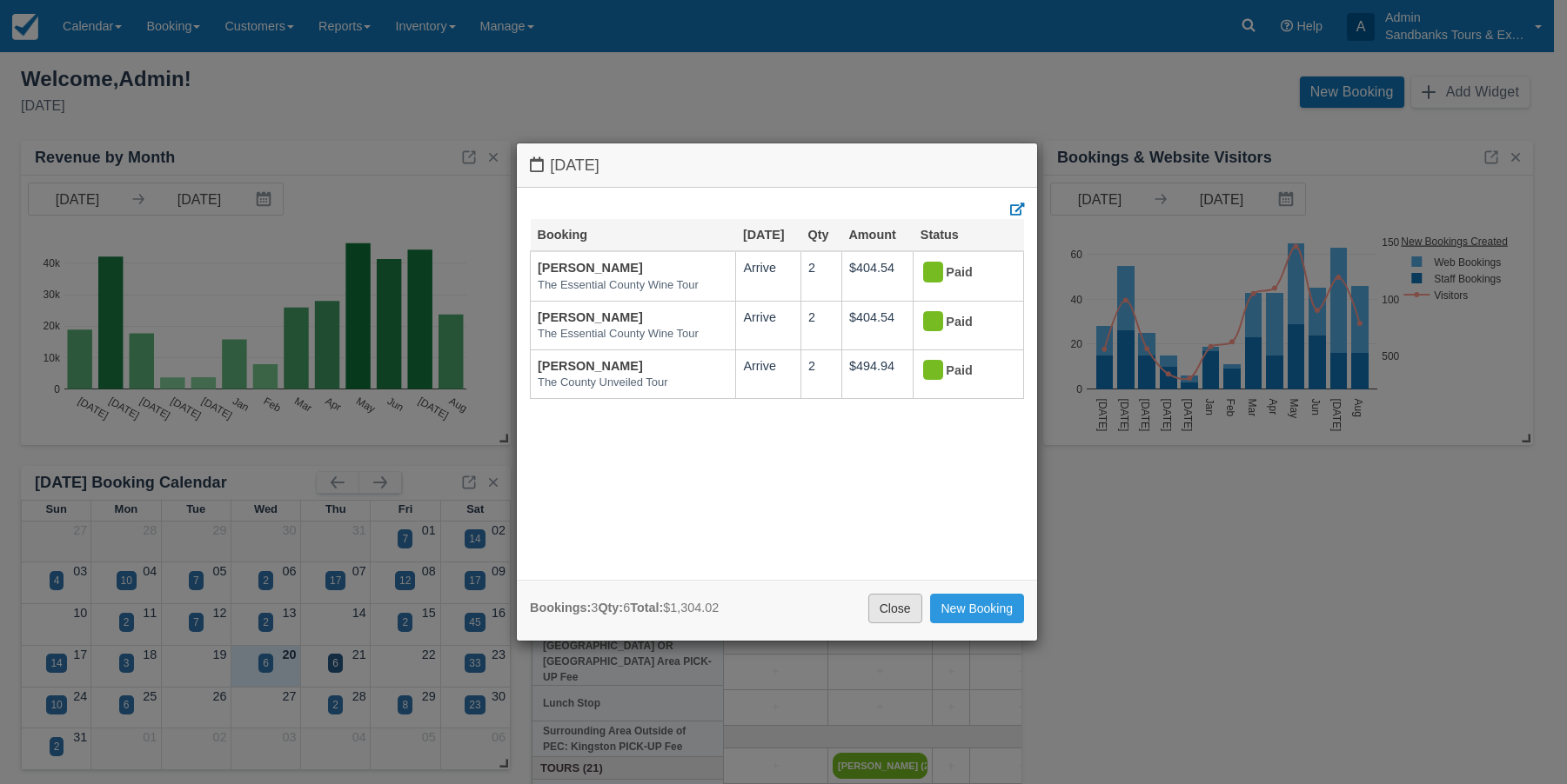
click at [908, 609] on link "Close" at bounding box center [895, 608] width 54 height 29
